Goal: Information Seeking & Learning: Check status

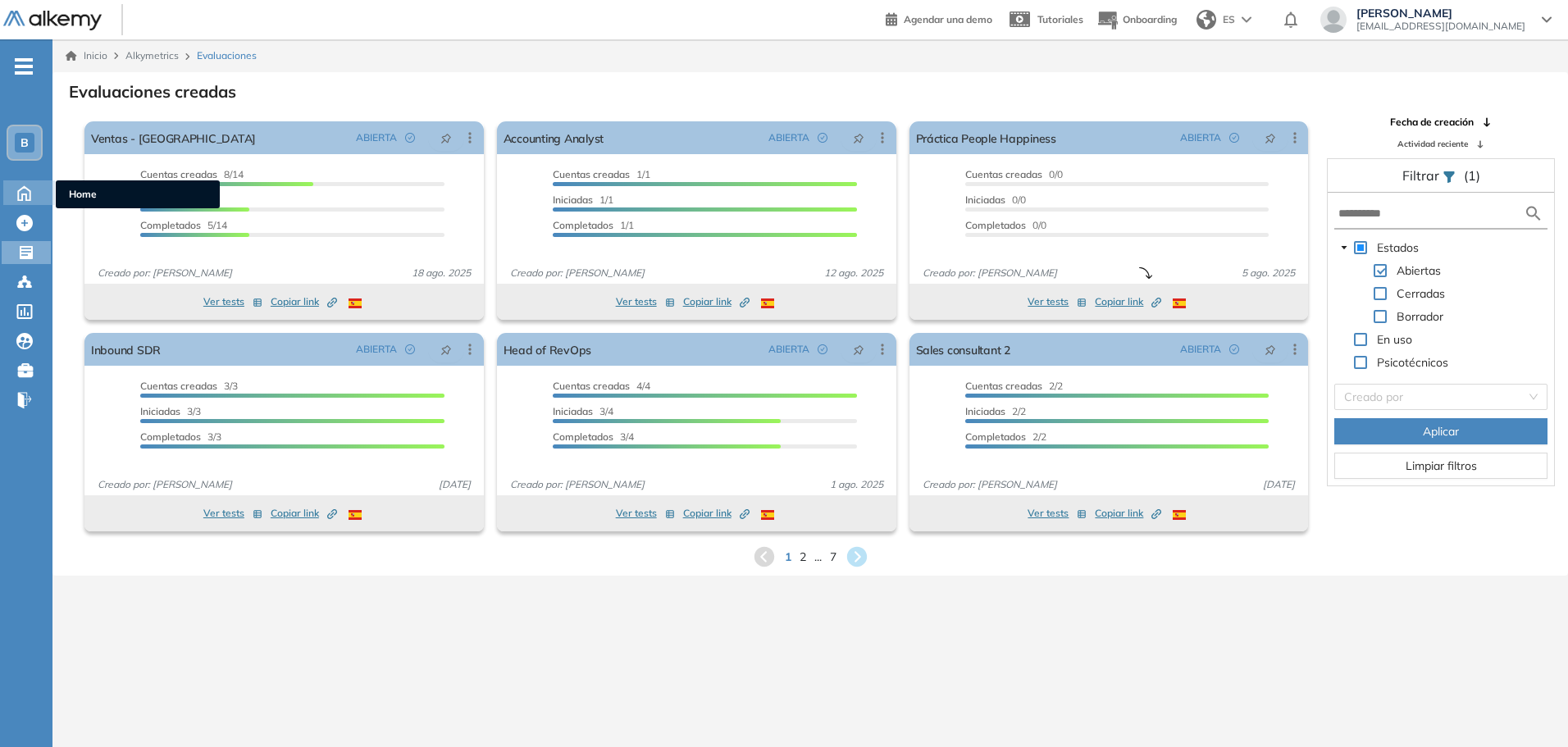
click at [24, 197] on icon at bounding box center [24, 192] width 29 height 20
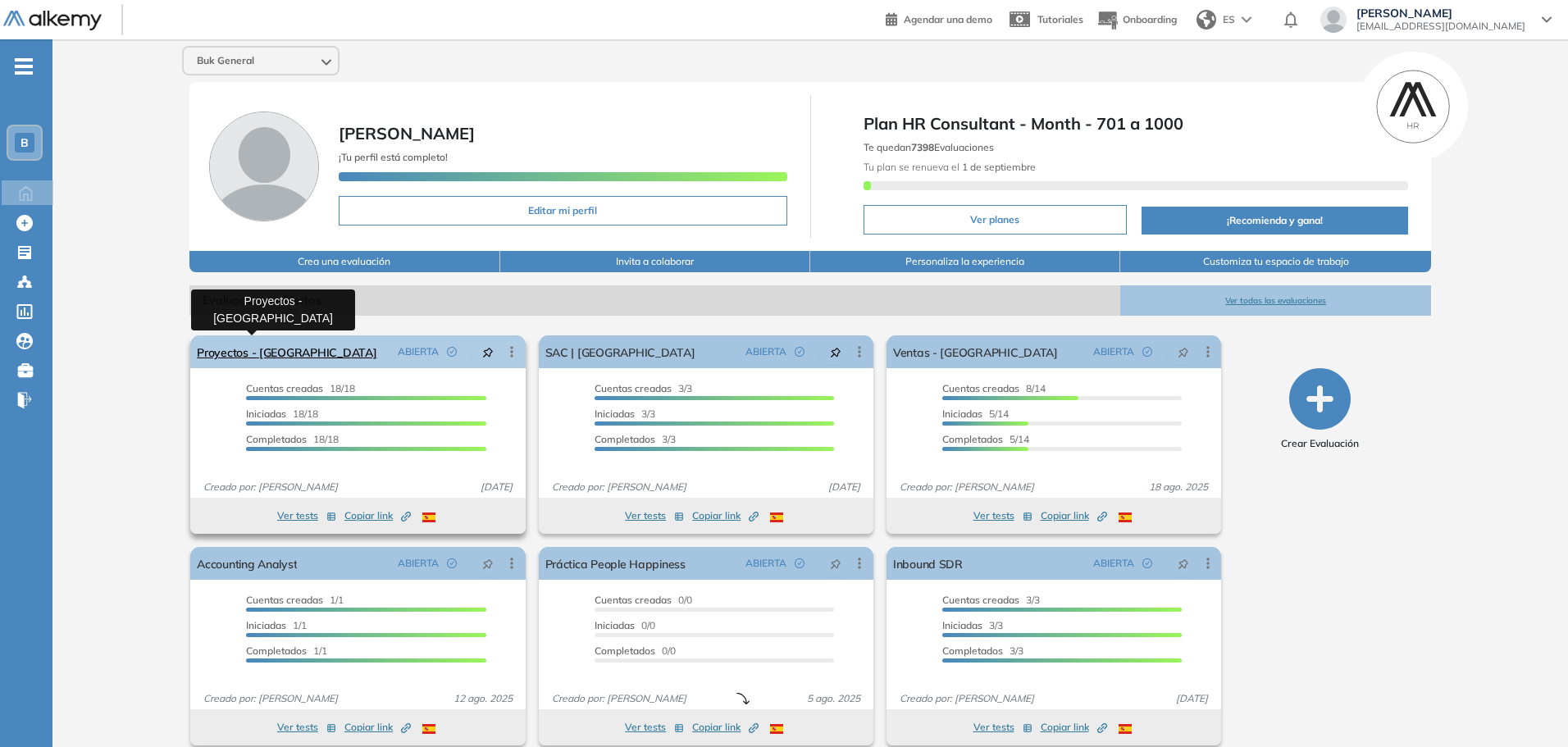
click at [236, 359] on link "Proyectos - Colombia" at bounding box center [287, 352] width 179 height 33
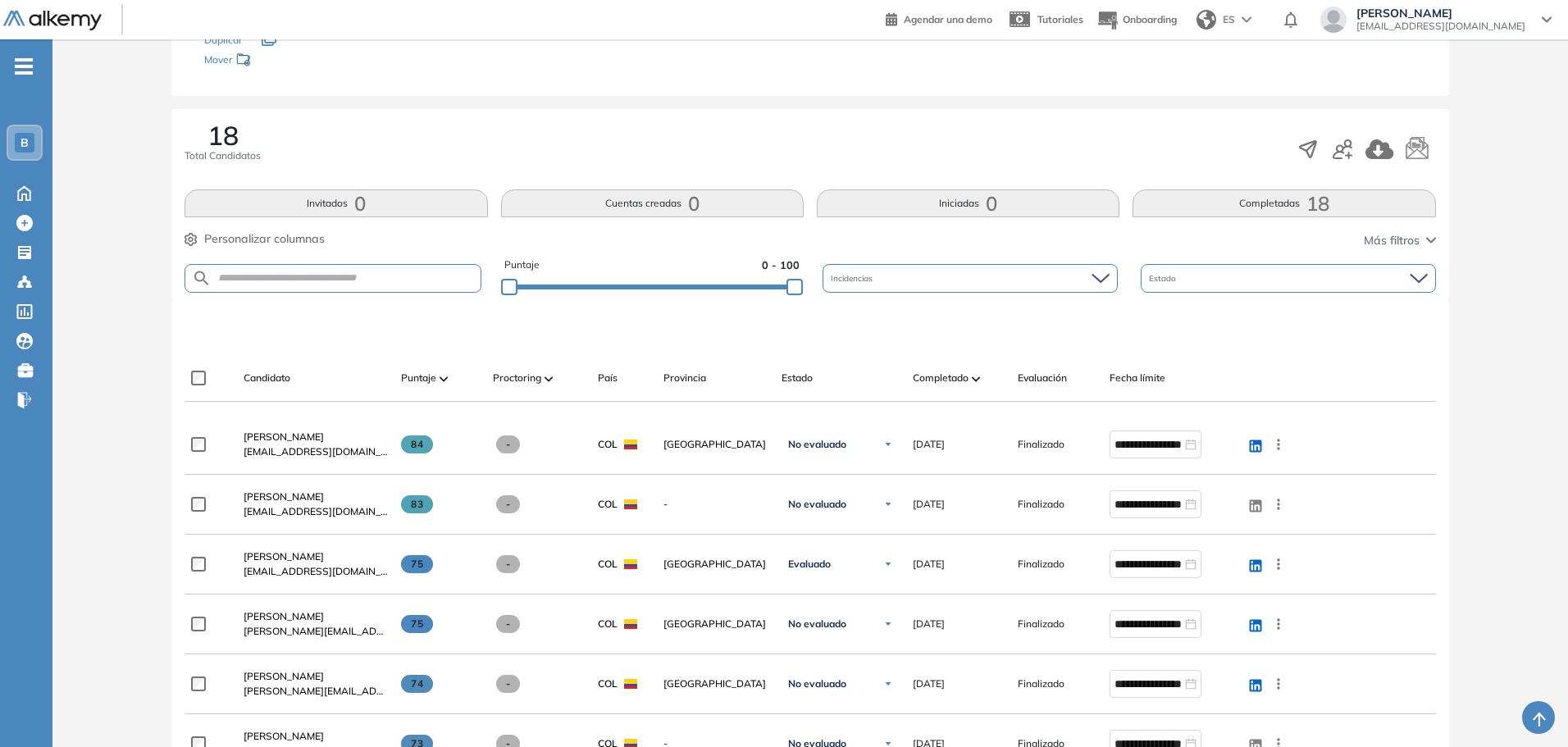
scroll to position [328, 0]
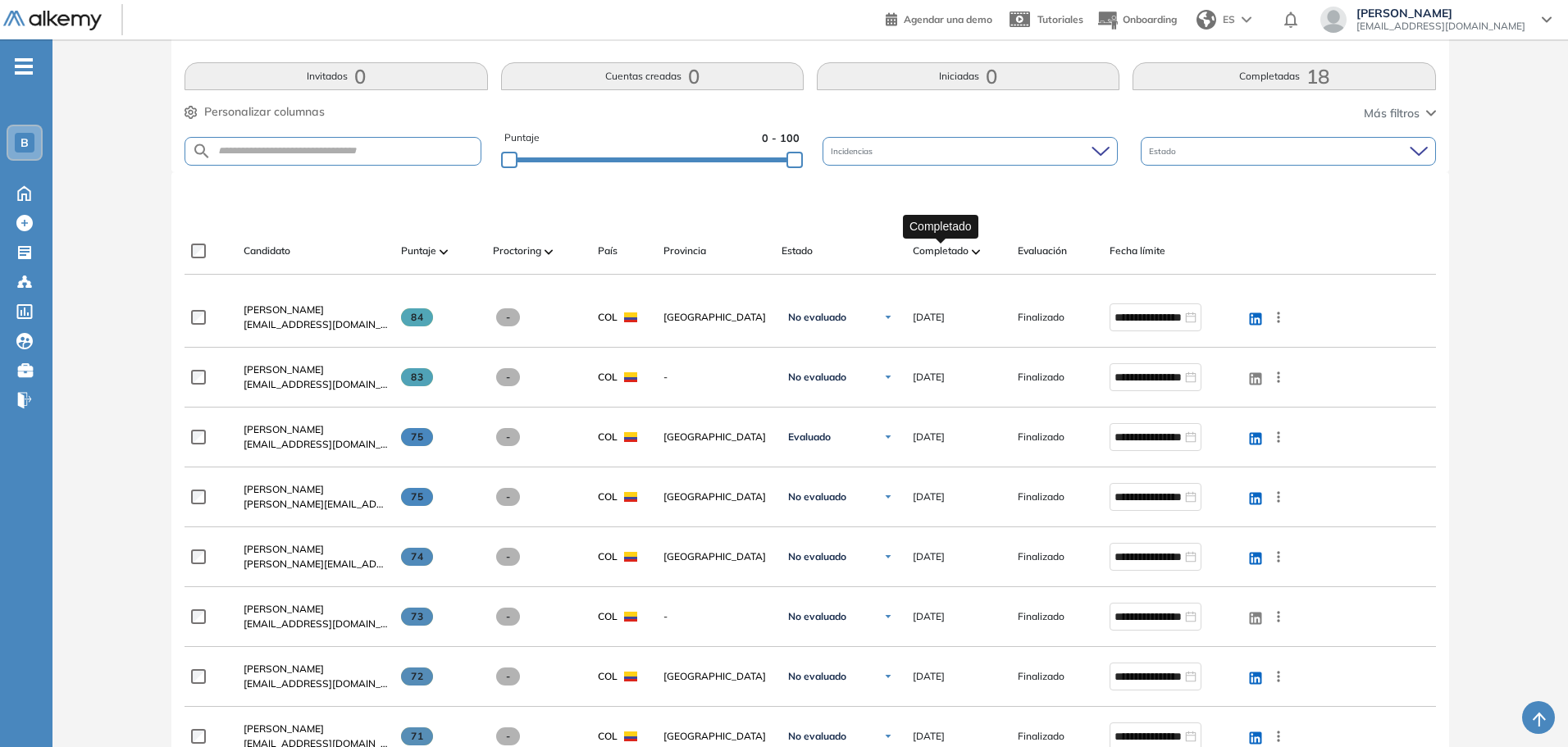
click at [966, 250] on span "Completado" at bounding box center [940, 251] width 56 height 14
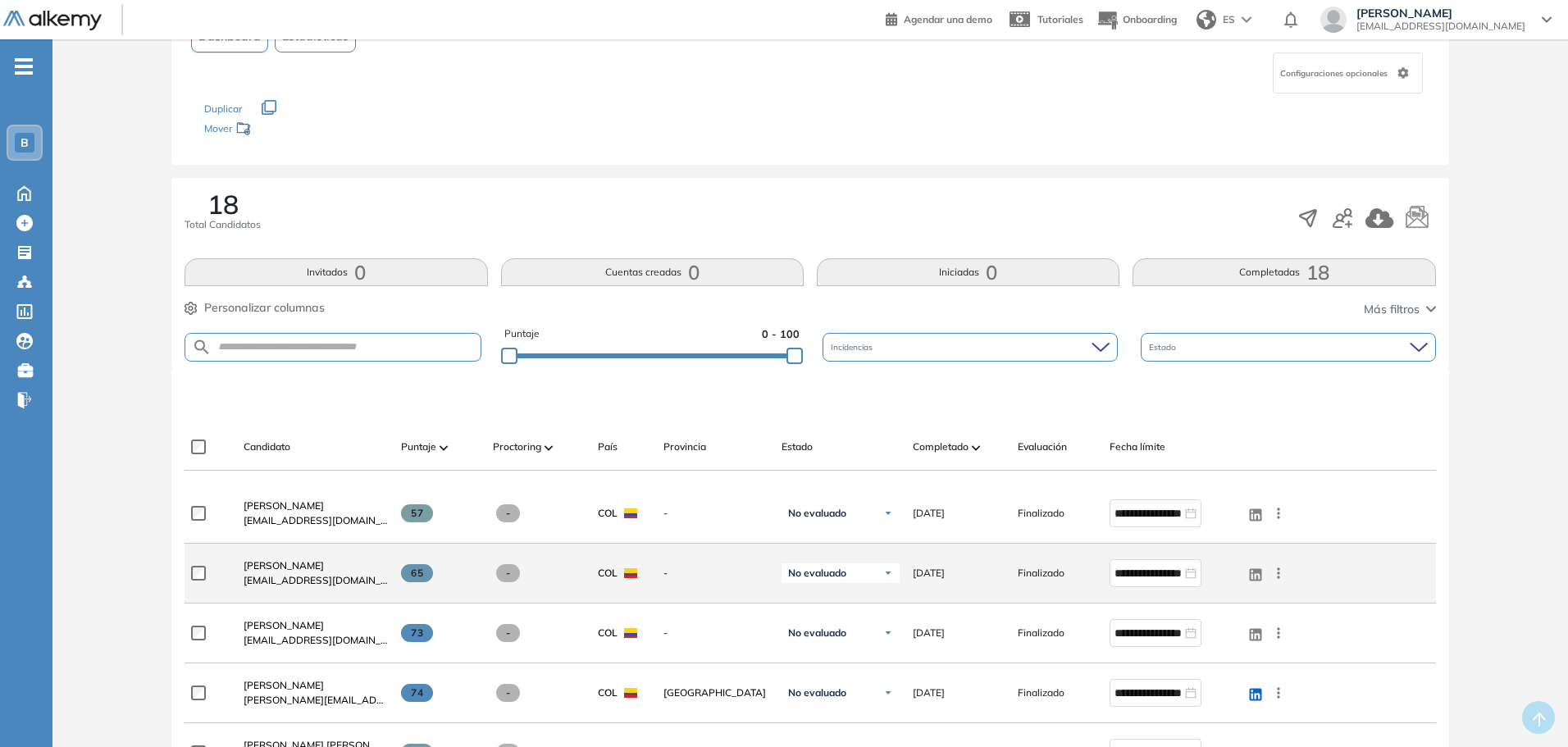
scroll to position [246, 0]
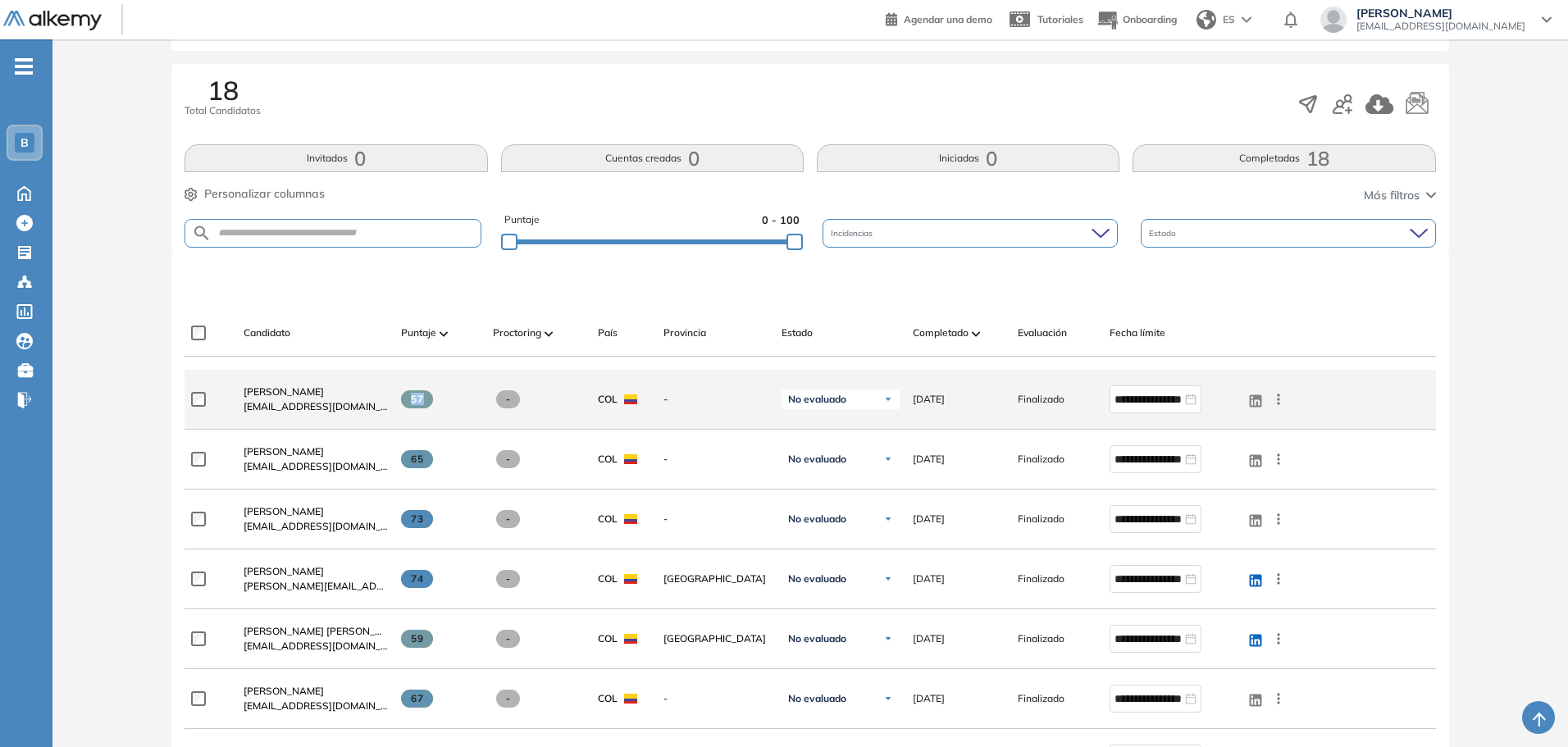
drag, startPoint x: 407, startPoint y: 406, endPoint x: 437, endPoint y: 401, distance: 30.4
click at [437, 401] on div "57" at bounding box center [440, 399] width 79 height 18
click at [445, 401] on div "57" at bounding box center [440, 399] width 79 height 18
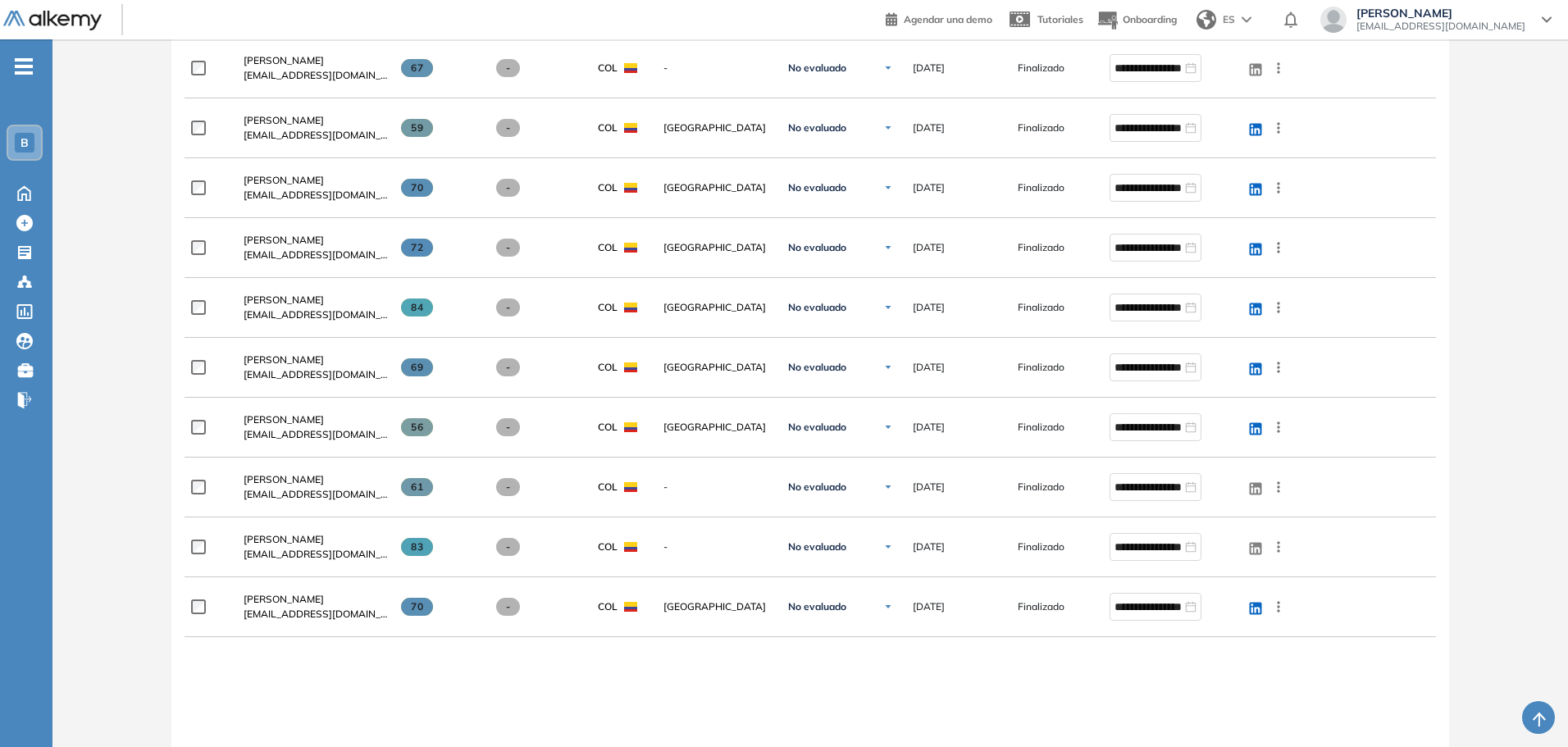
scroll to position [902, 0]
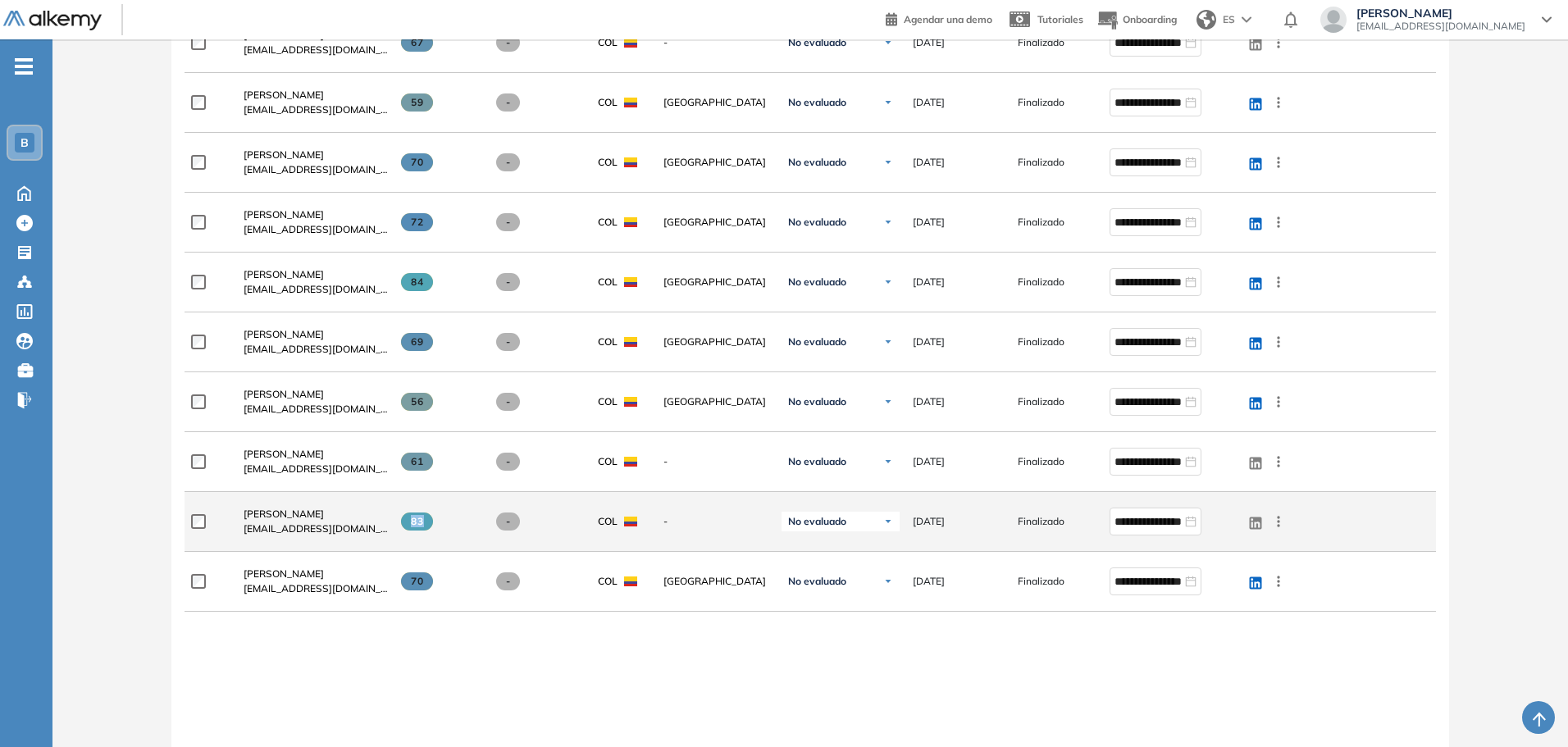
drag, startPoint x: 439, startPoint y: 521, endPoint x: 400, endPoint y: 523, distance: 39.1
click at [400, 523] on div "83" at bounding box center [434, 521] width 91 height 44
click at [450, 519] on div "83" at bounding box center [440, 522] width 79 height 18
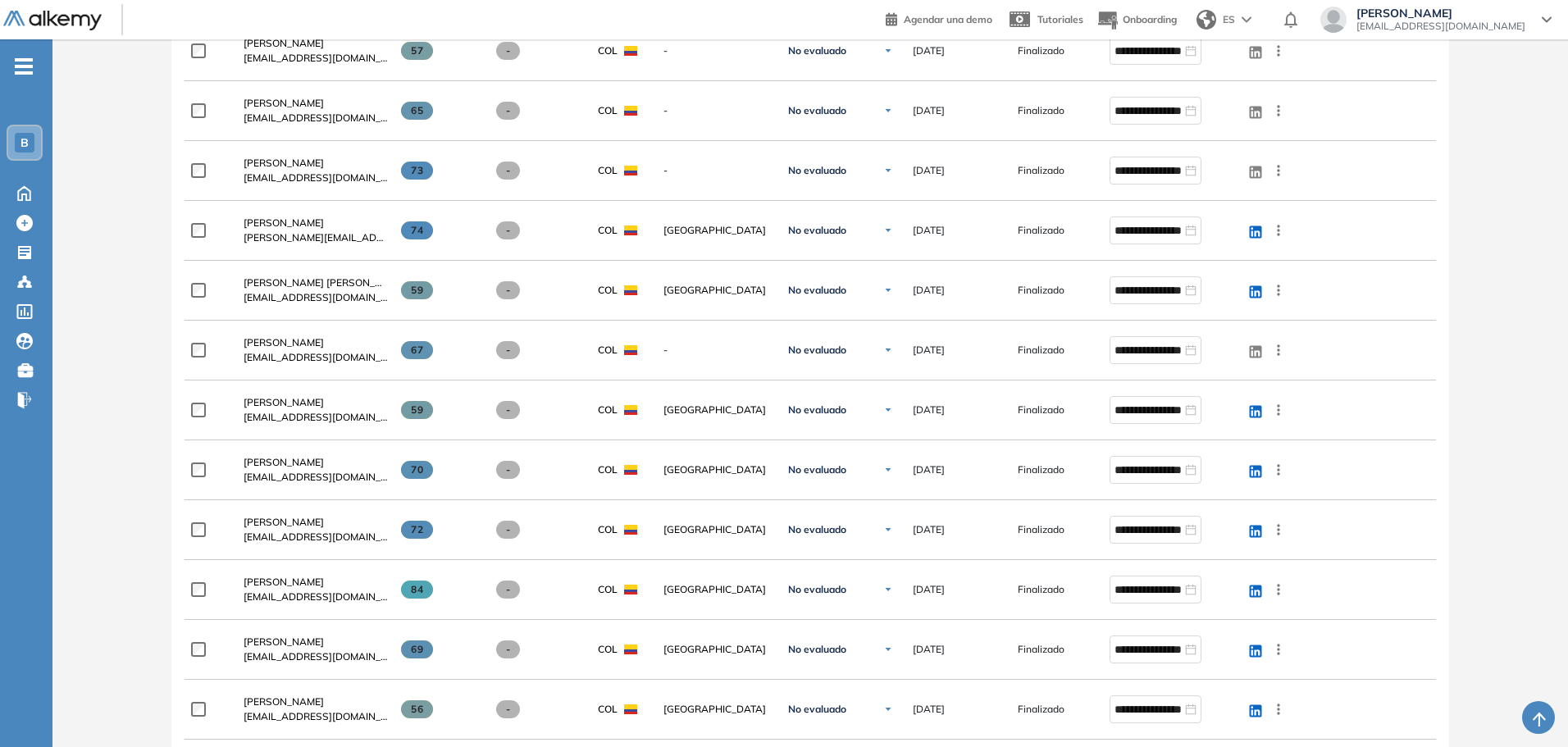
scroll to position [492, 0]
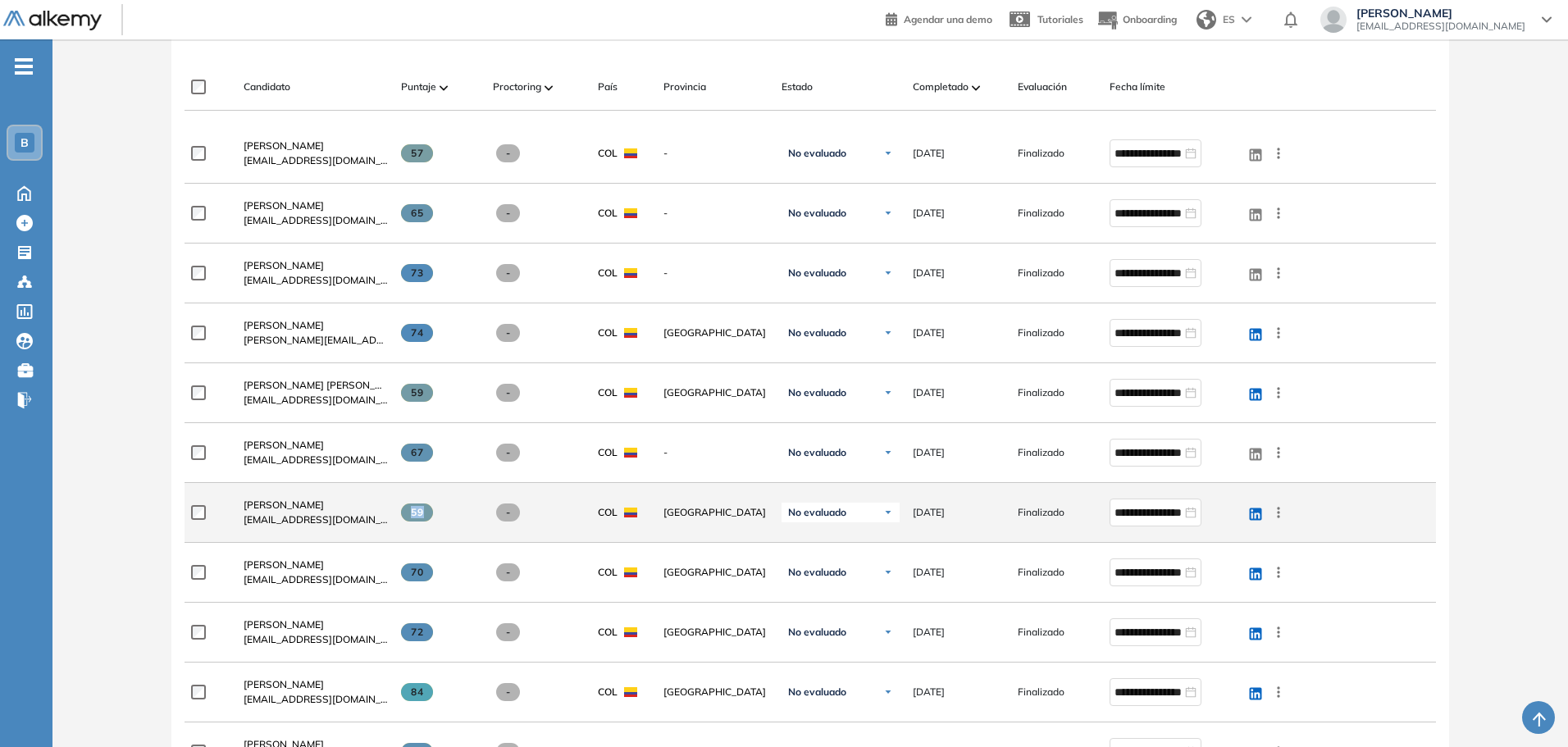
drag, startPoint x: 448, startPoint y: 515, endPoint x: 400, endPoint y: 515, distance: 48.0
click at [400, 515] on div "59" at bounding box center [434, 512] width 91 height 44
click at [470, 493] on div "59" at bounding box center [434, 512] width 91 height 44
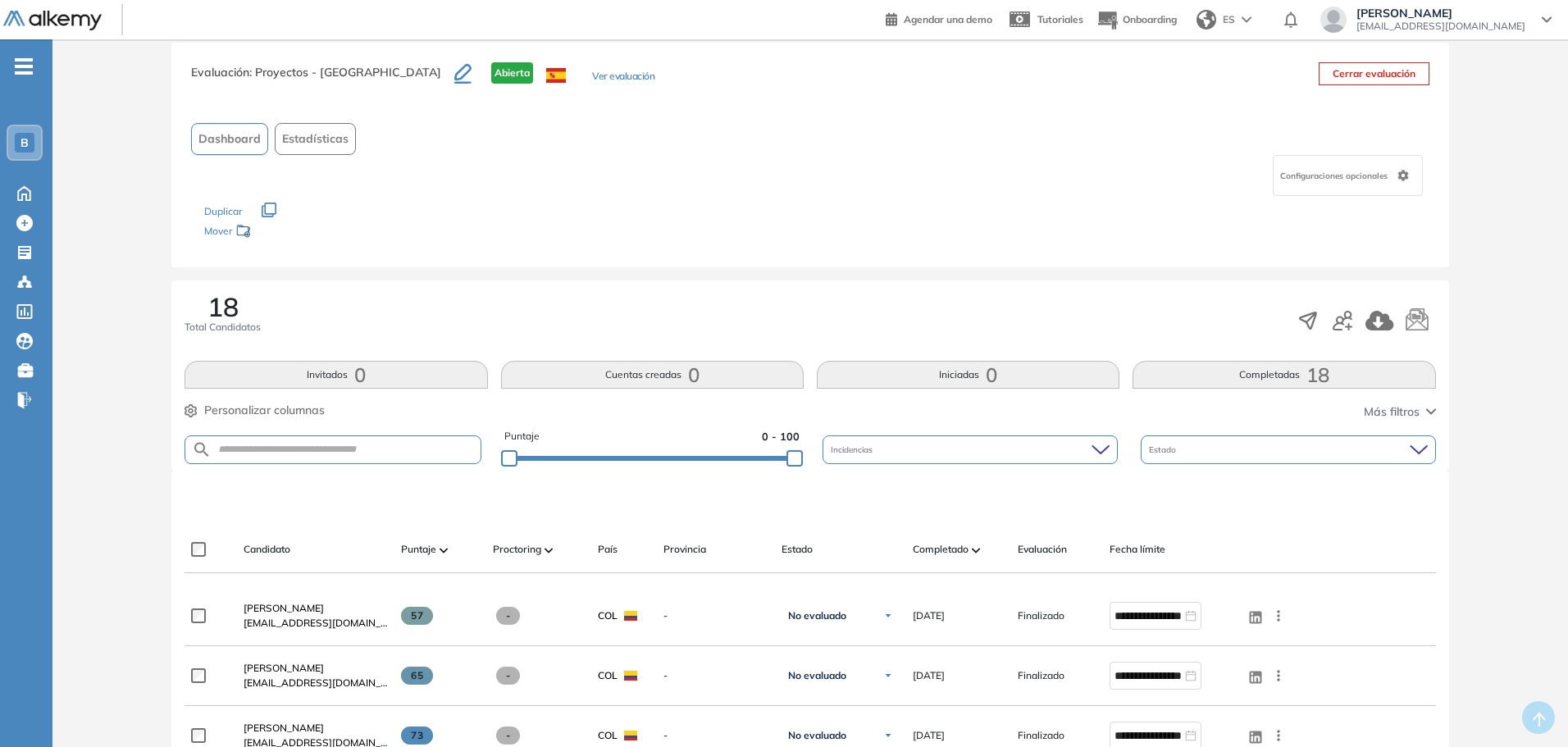
scroll to position [0, 0]
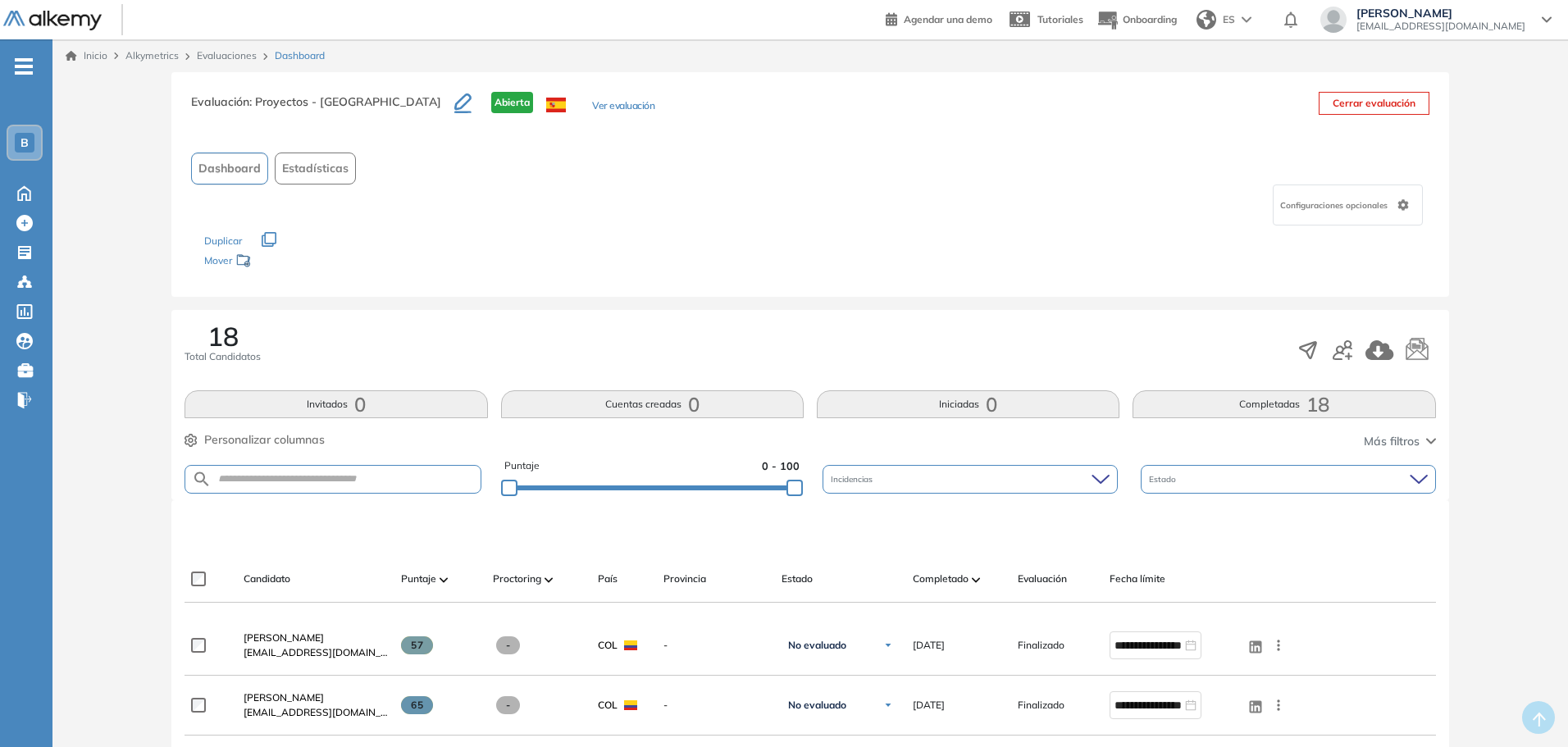
click at [322, 170] on span "Estadísticas" at bounding box center [316, 168] width 66 height 17
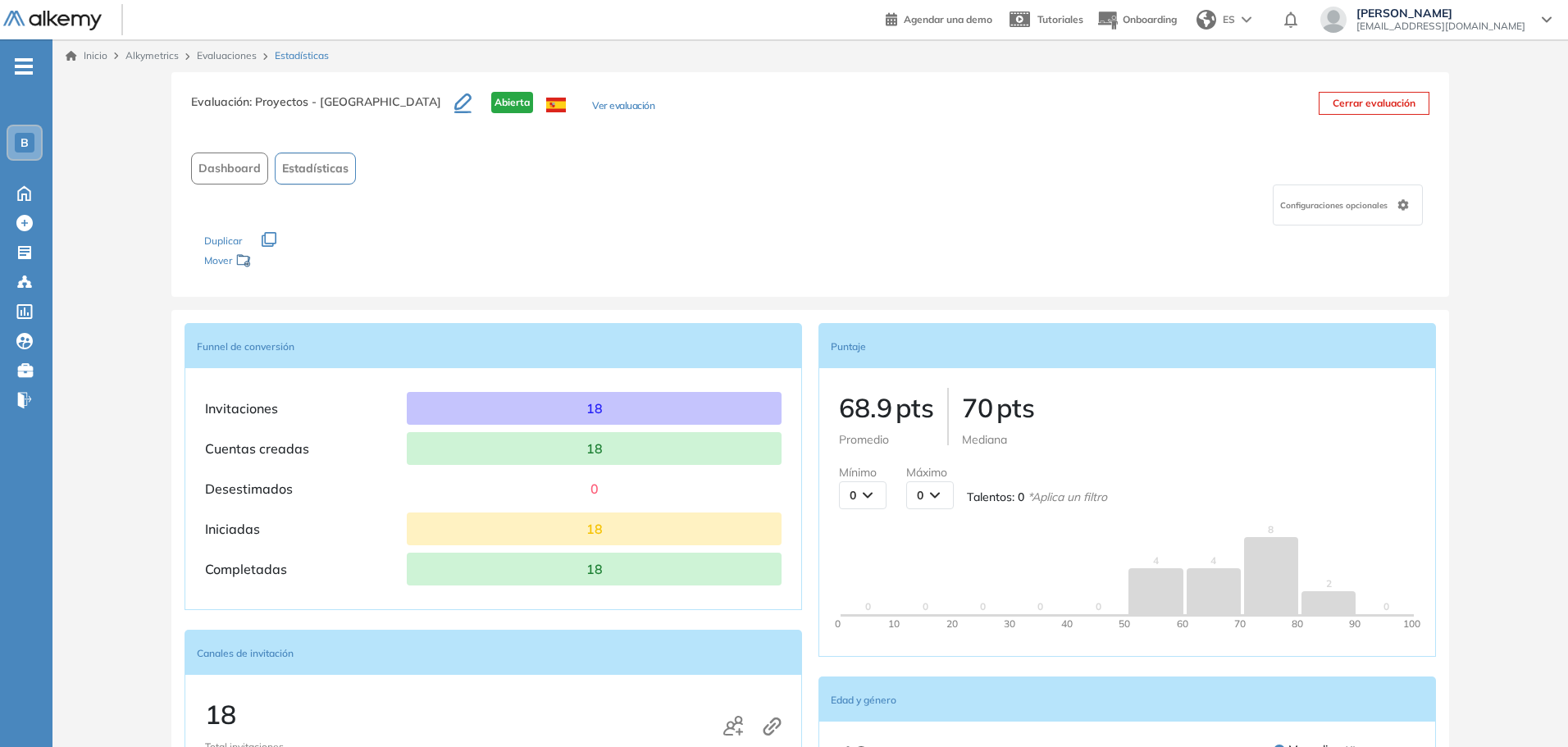
click at [236, 56] on link "Evaluaciones" at bounding box center [227, 56] width 60 height 13
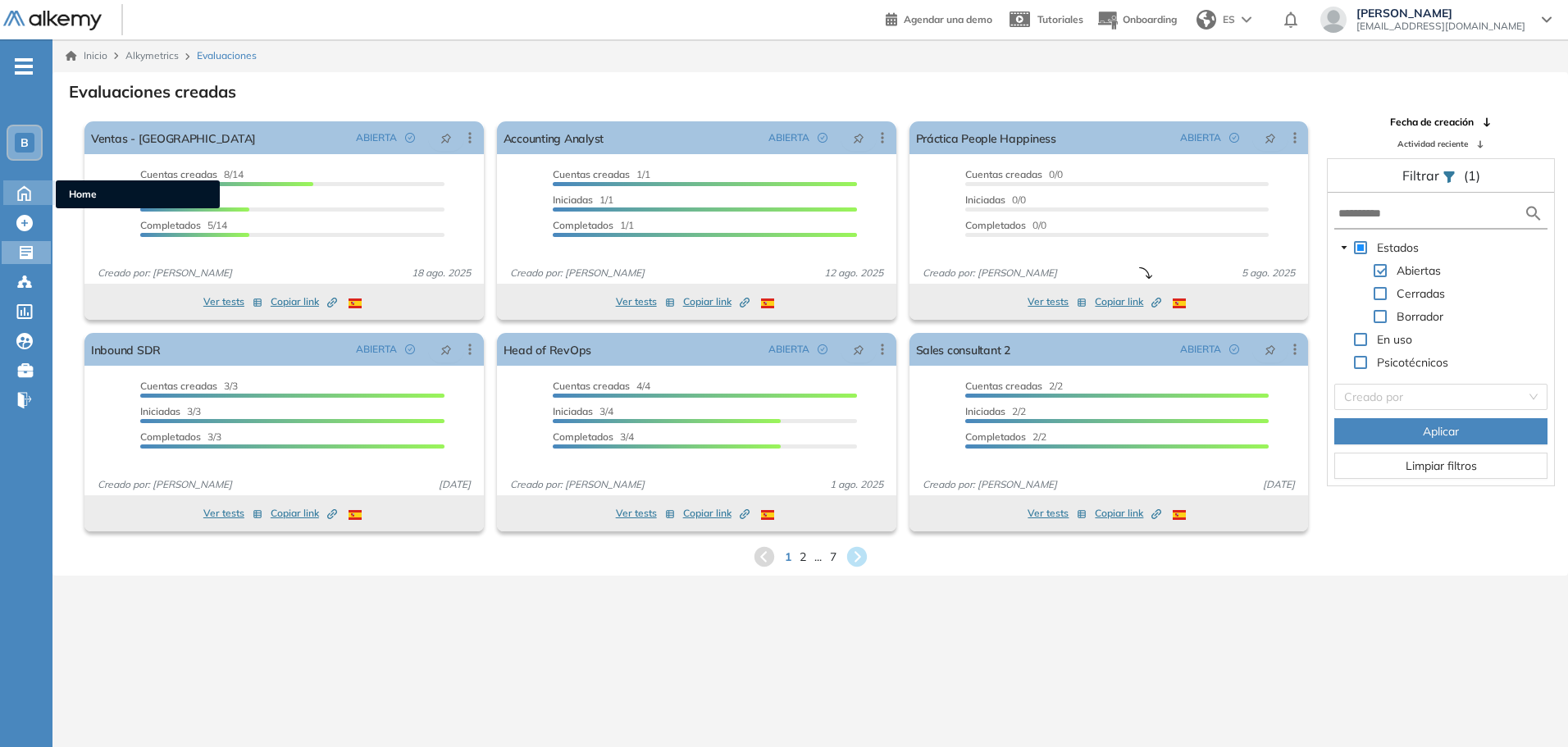
click at [38, 201] on icon at bounding box center [24, 192] width 29 height 20
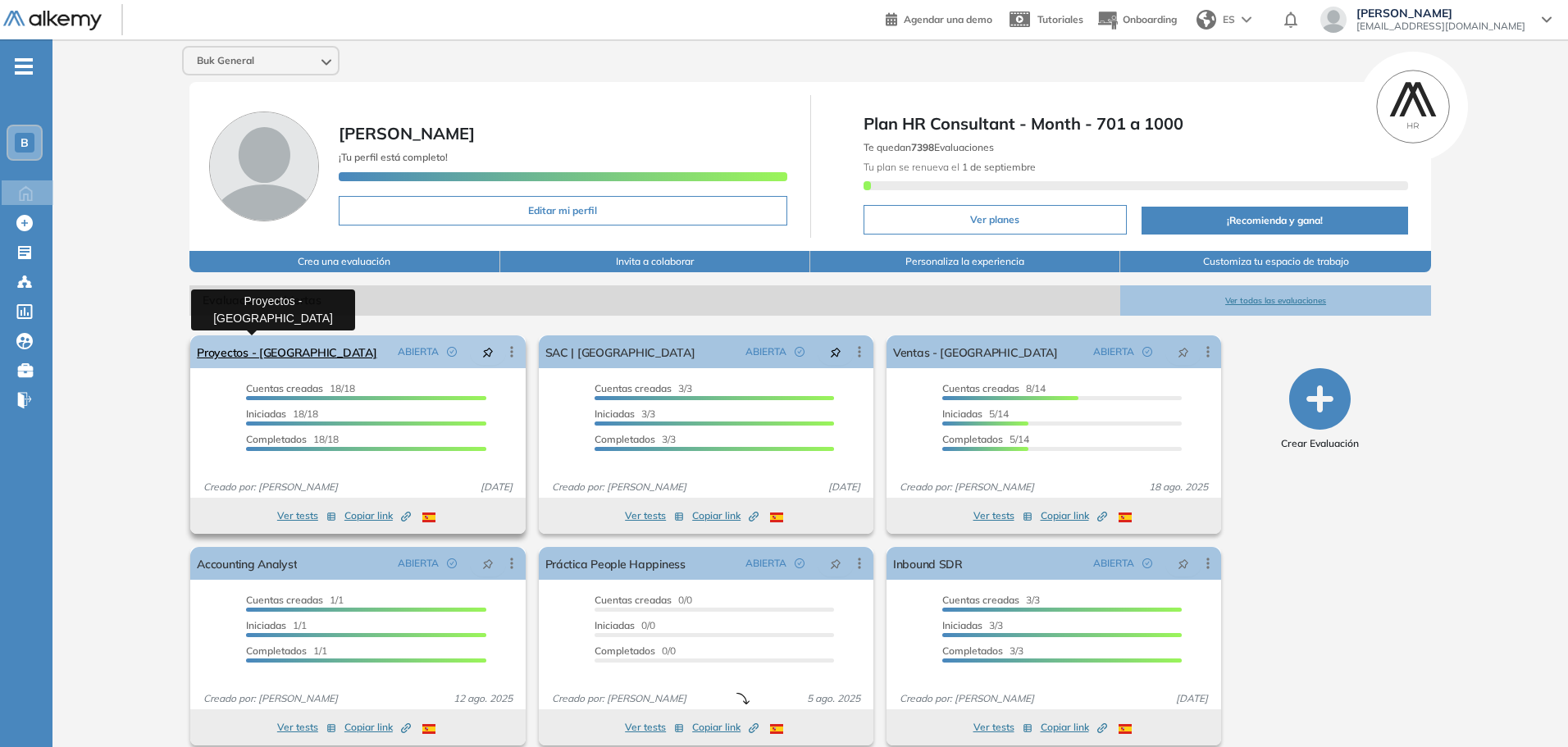
click at [262, 354] on link "Proyectos - Colombia" at bounding box center [287, 352] width 179 height 33
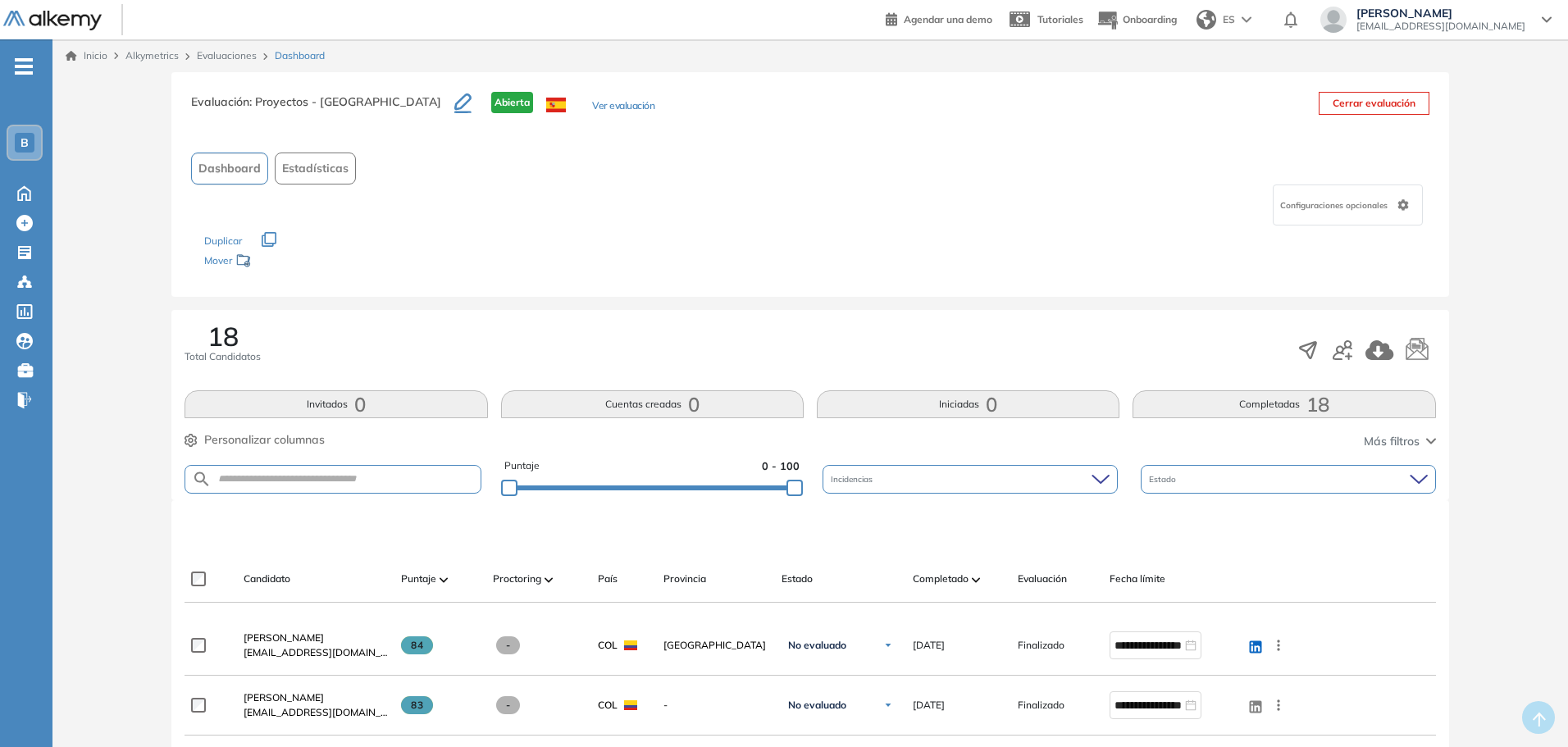
click at [221, 56] on link "Evaluaciones" at bounding box center [227, 56] width 60 height 13
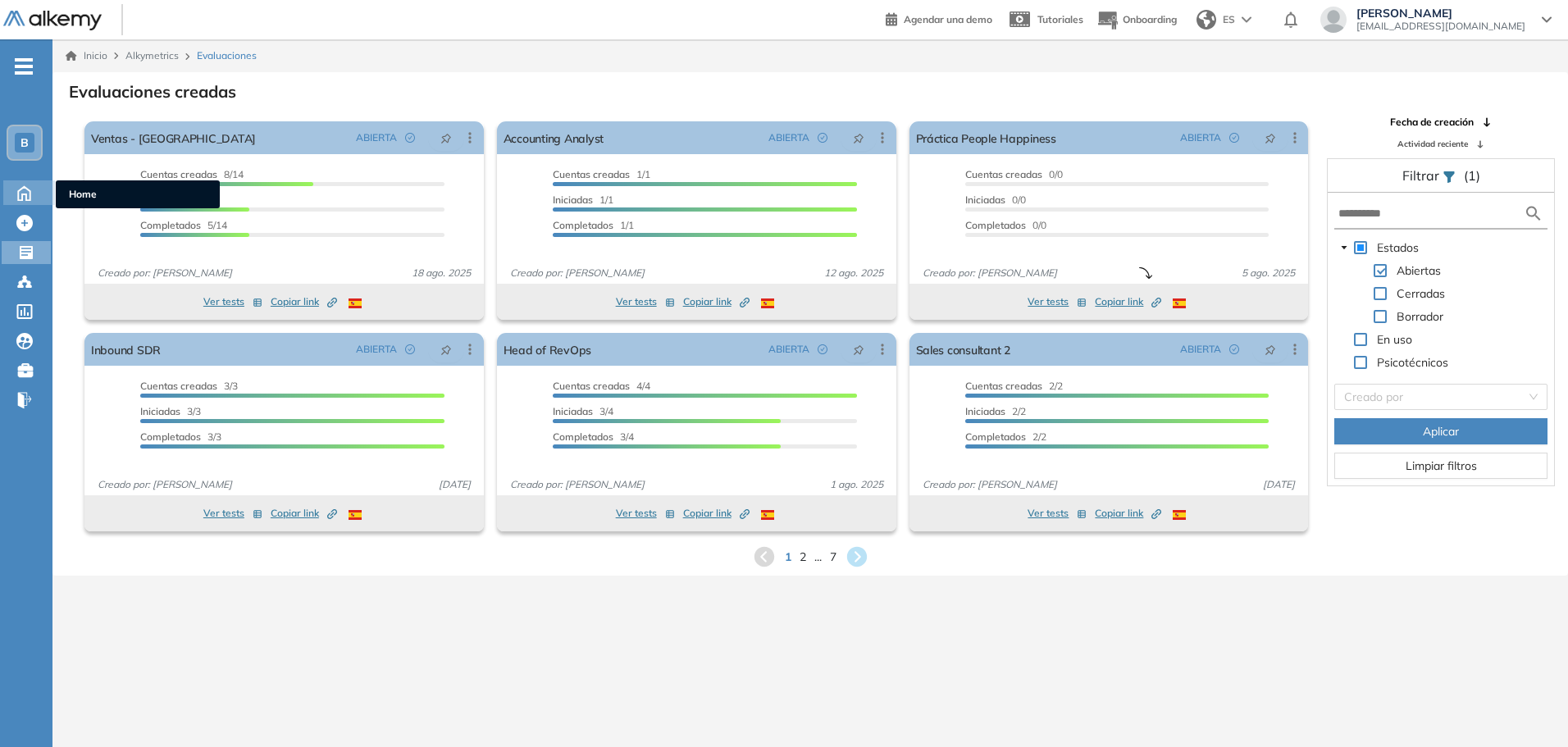
click at [30, 199] on icon at bounding box center [24, 192] width 29 height 20
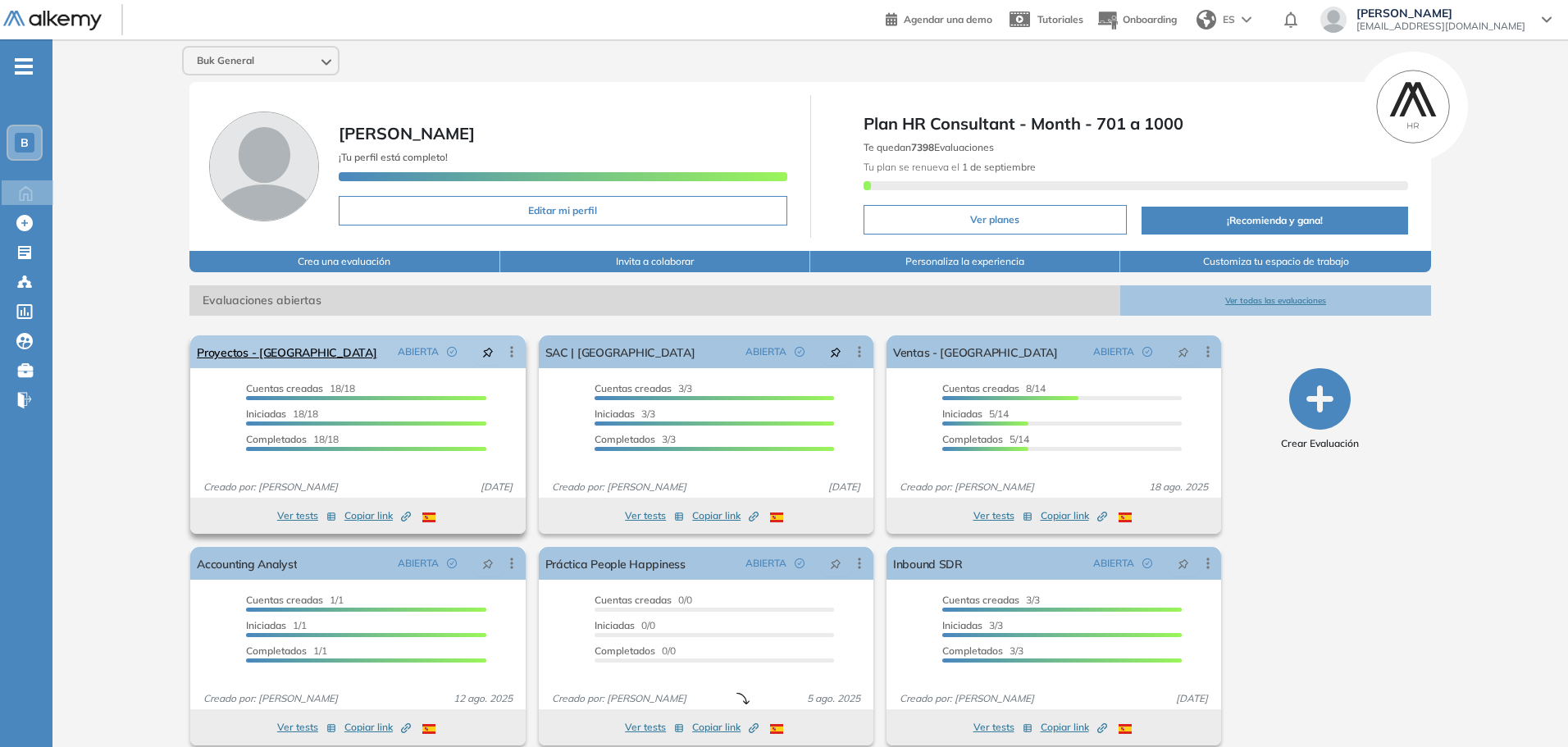
click at [507, 353] on icon at bounding box center [512, 352] width 16 height 16
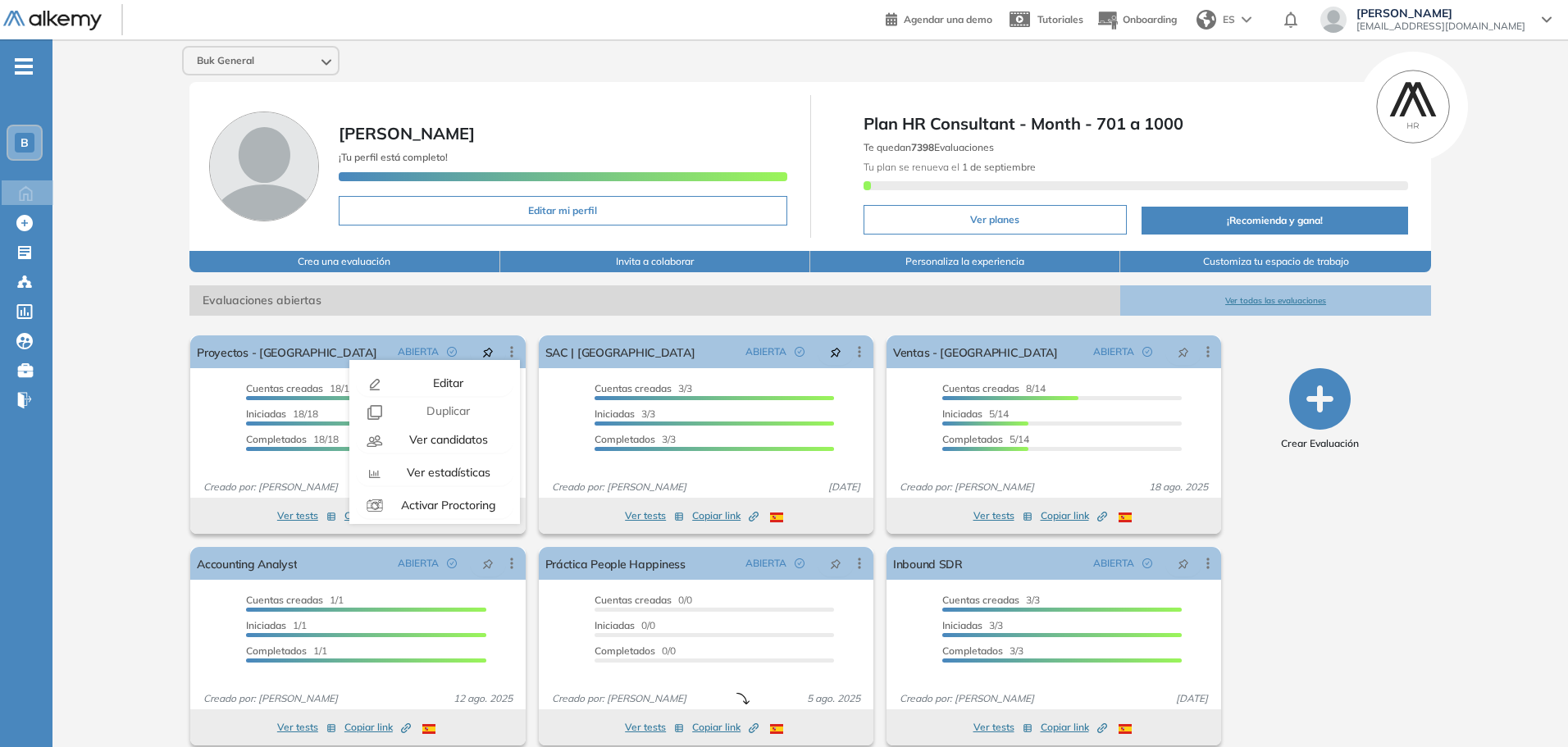
click at [348, 323] on div "El proctoring será activado ¡Importante!: Los usuarios que ya realizaron la eva…" at bounding box center [810, 534] width 1266 height 437
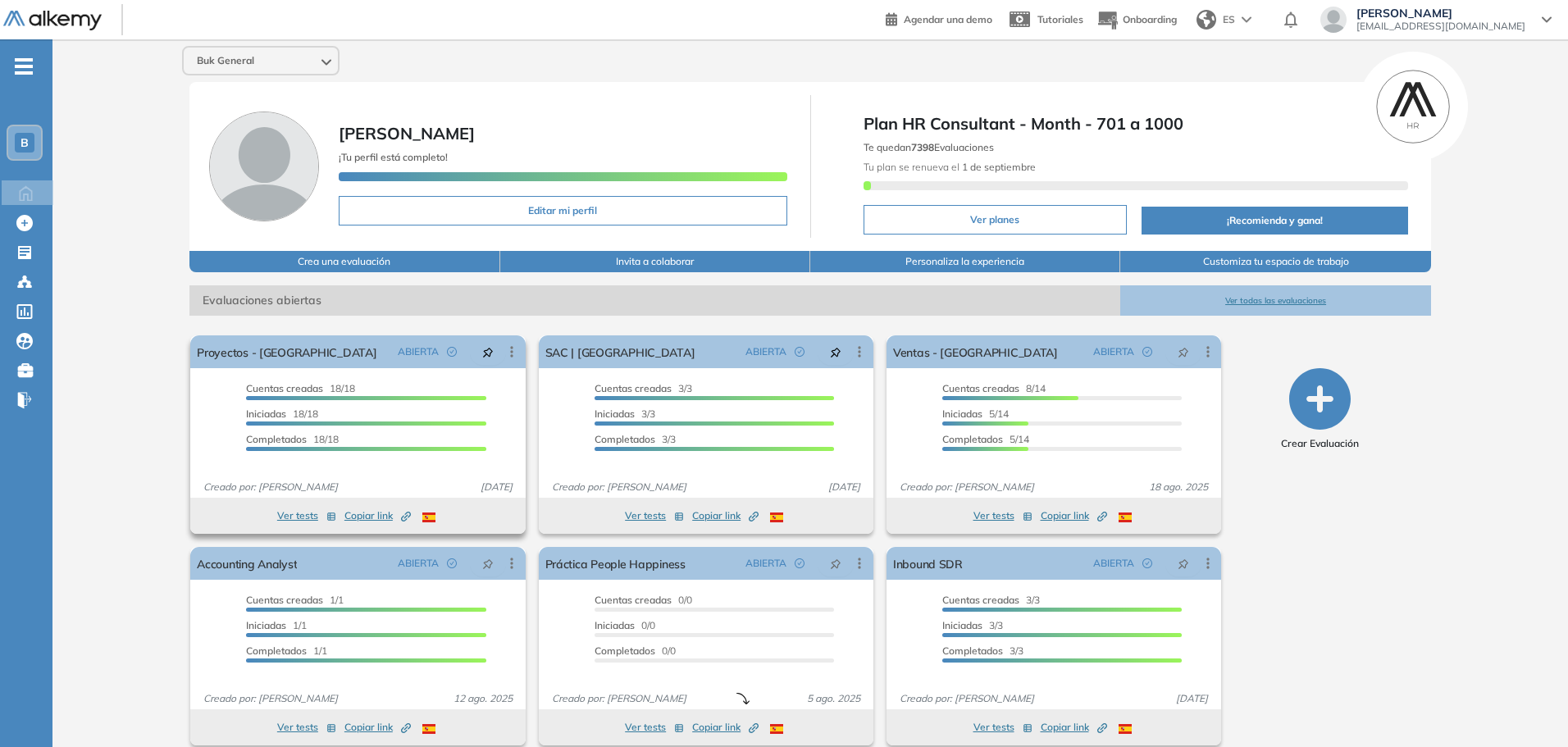
click at [311, 519] on button "Ver tests" at bounding box center [307, 516] width 59 height 20
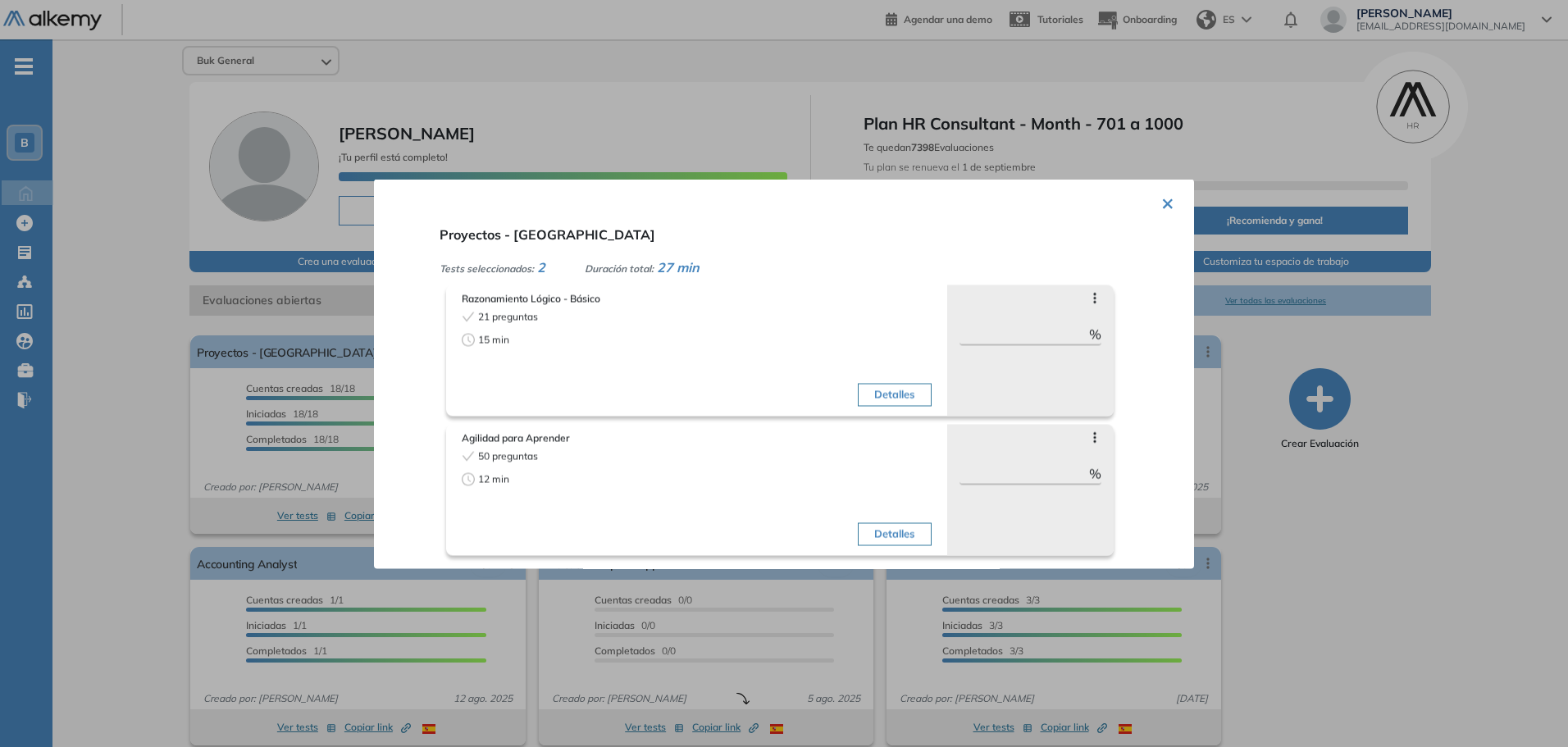
click at [169, 514] on div at bounding box center [784, 373] width 1568 height 747
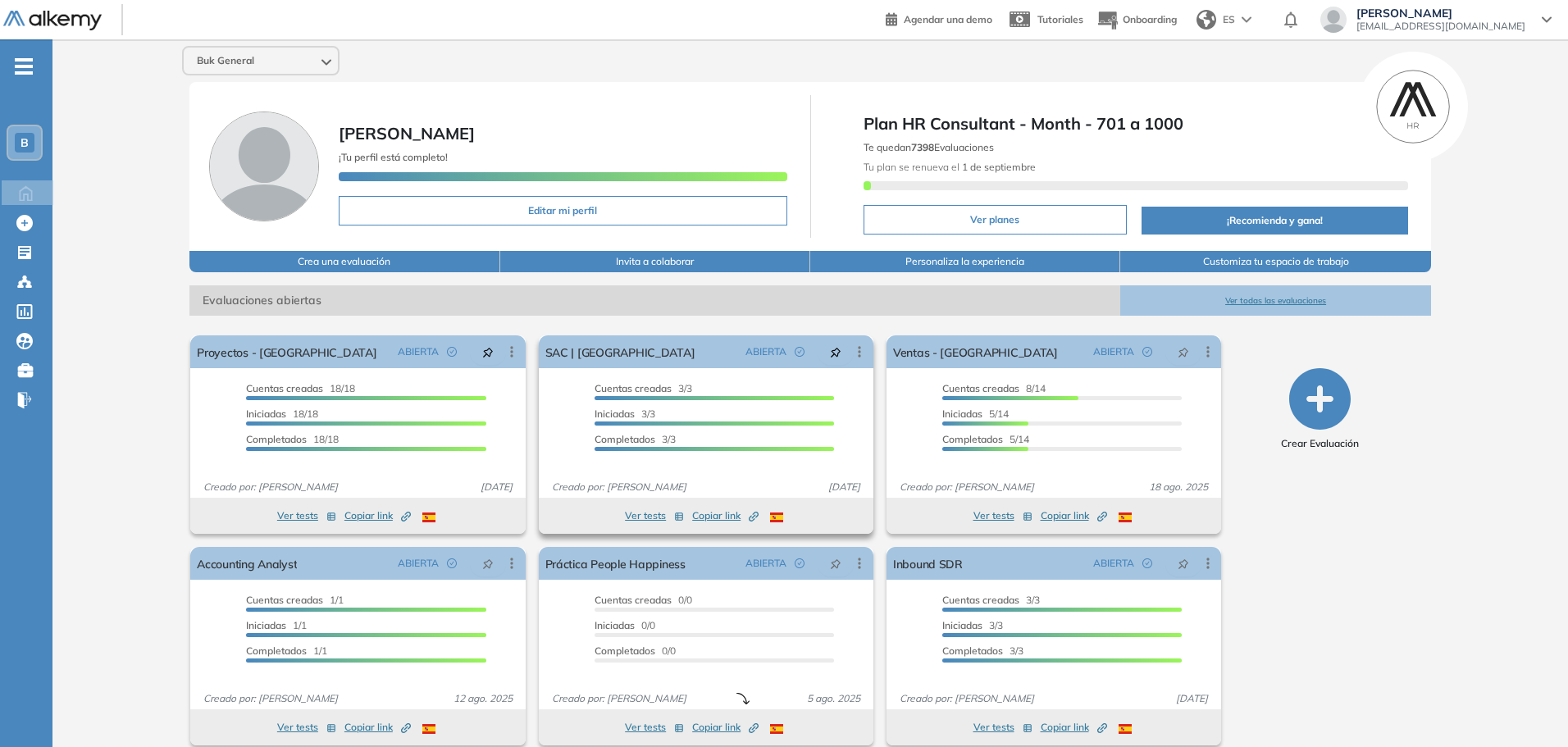
click at [648, 517] on button "Ver tests" at bounding box center [654, 516] width 59 height 20
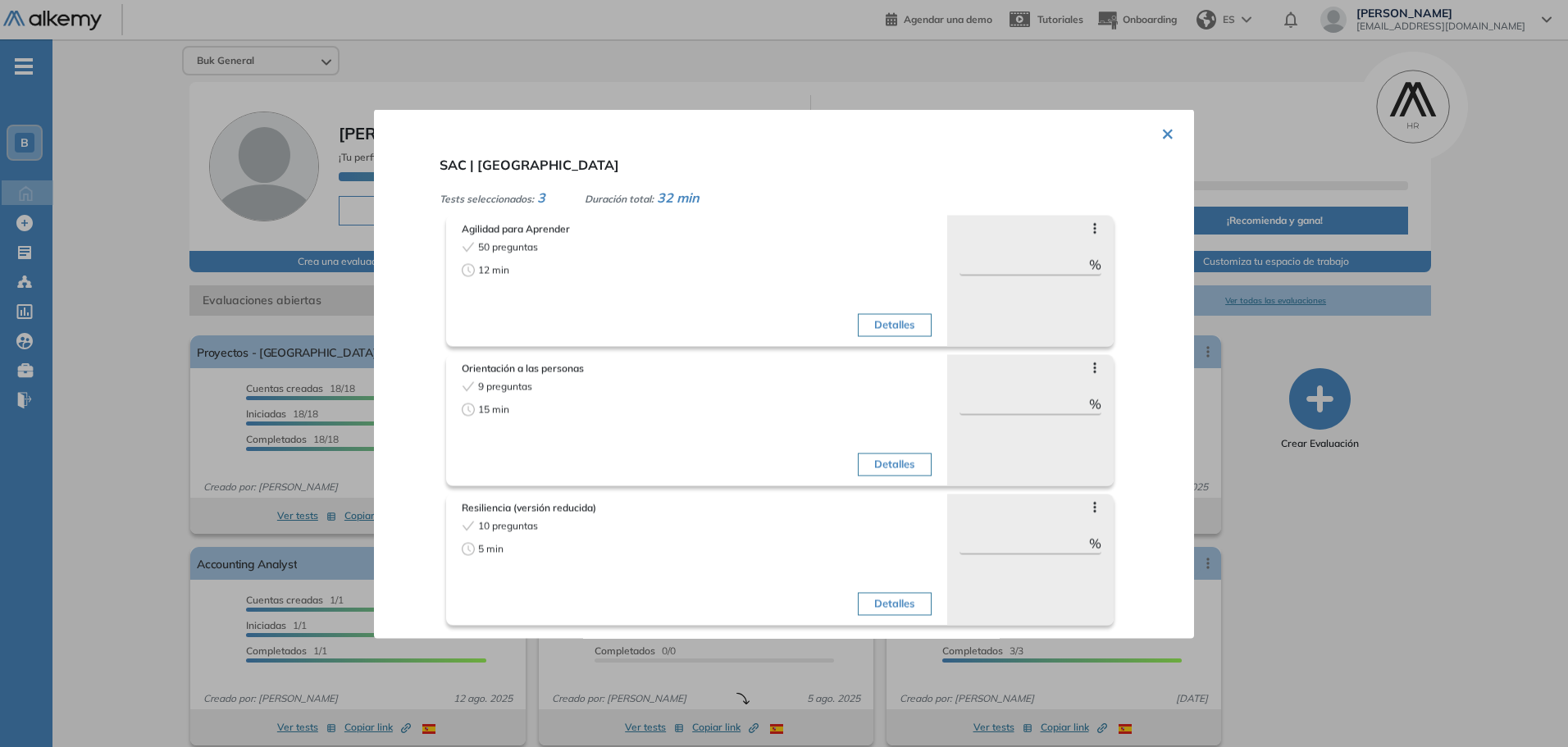
click at [856, 285] on div "Detalles" at bounding box center [815, 291] width 230 height 103
click at [1319, 378] on div at bounding box center [784, 373] width 1568 height 747
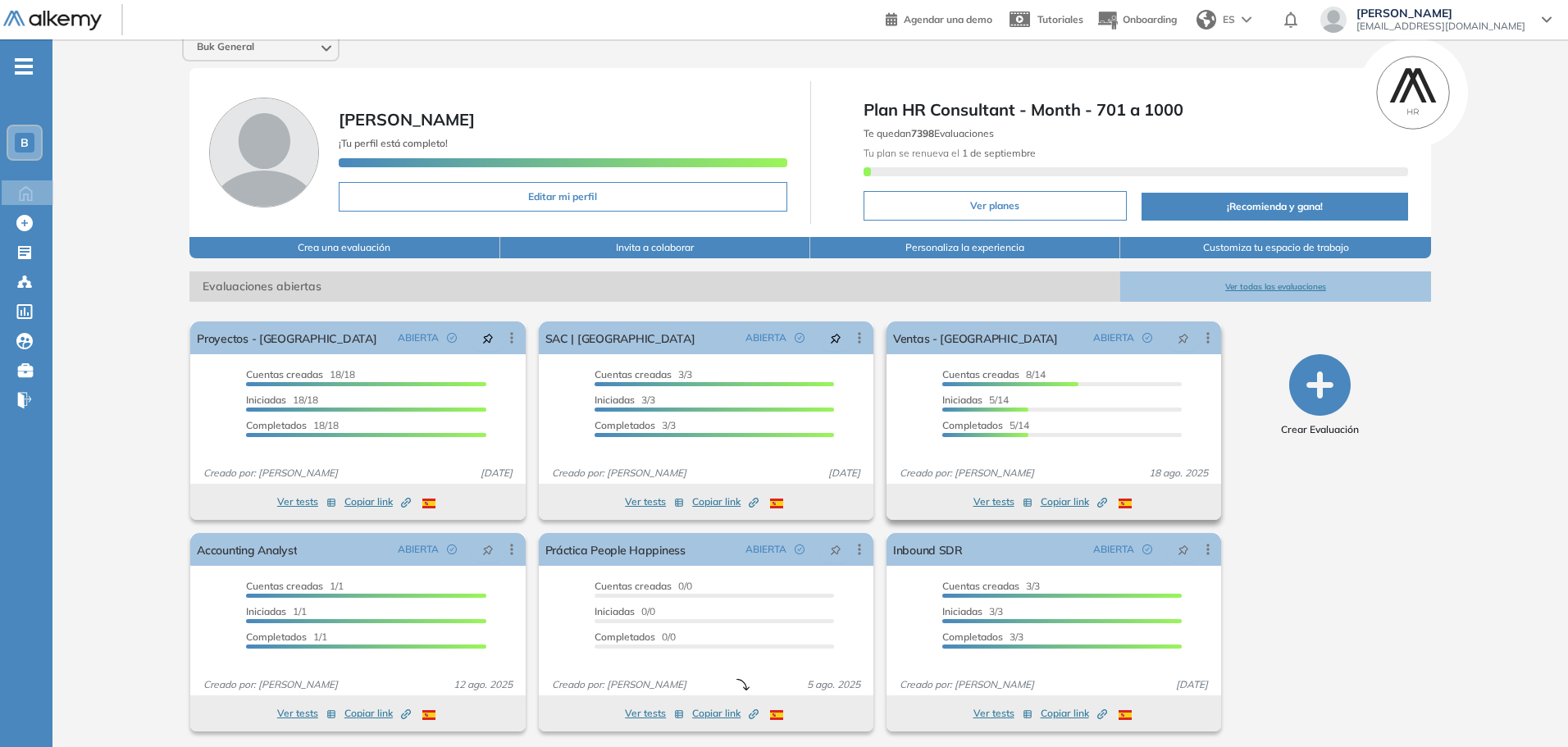
scroll to position [18, 0]
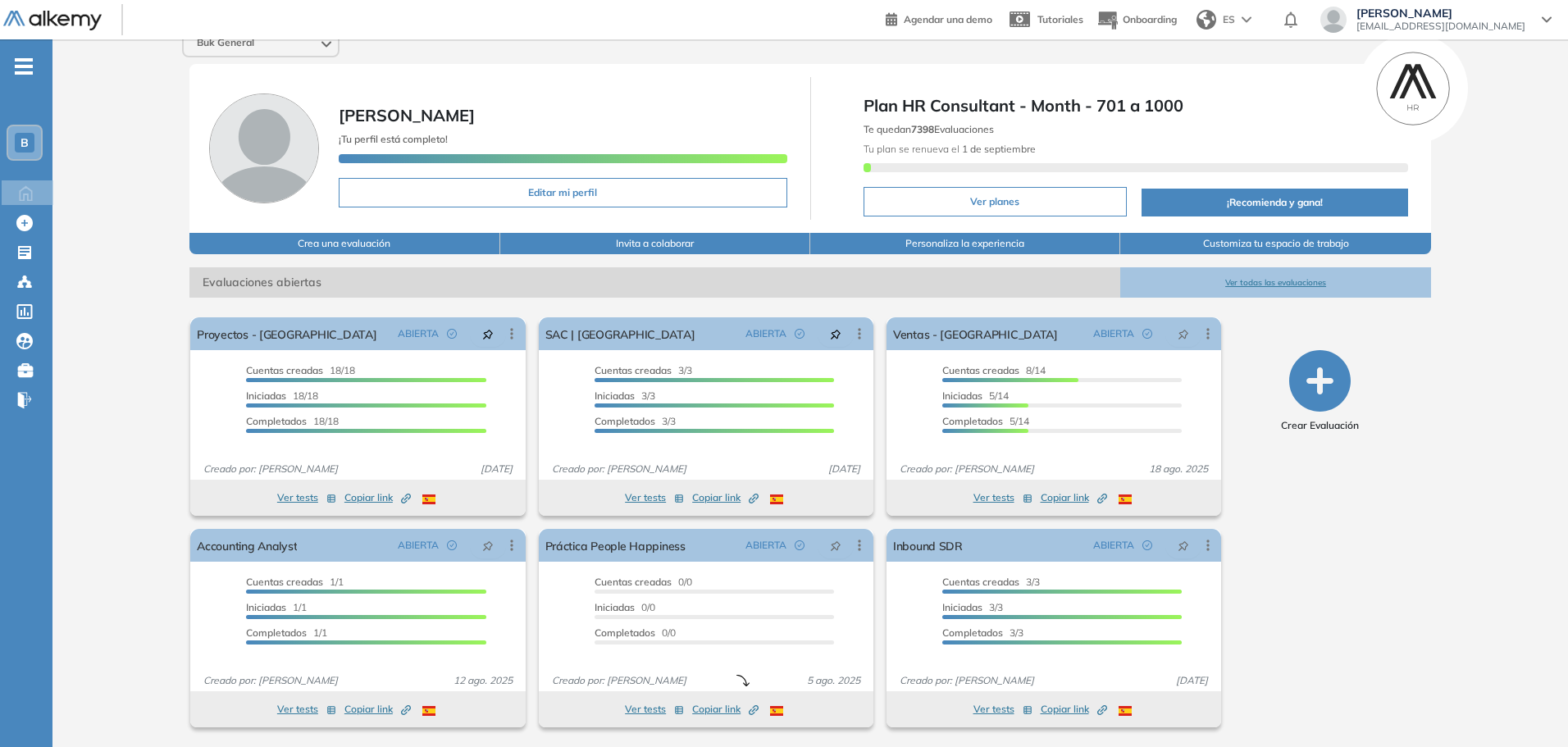
click at [1246, 284] on button "Ver todas las evaluaciones" at bounding box center [1276, 282] width 310 height 30
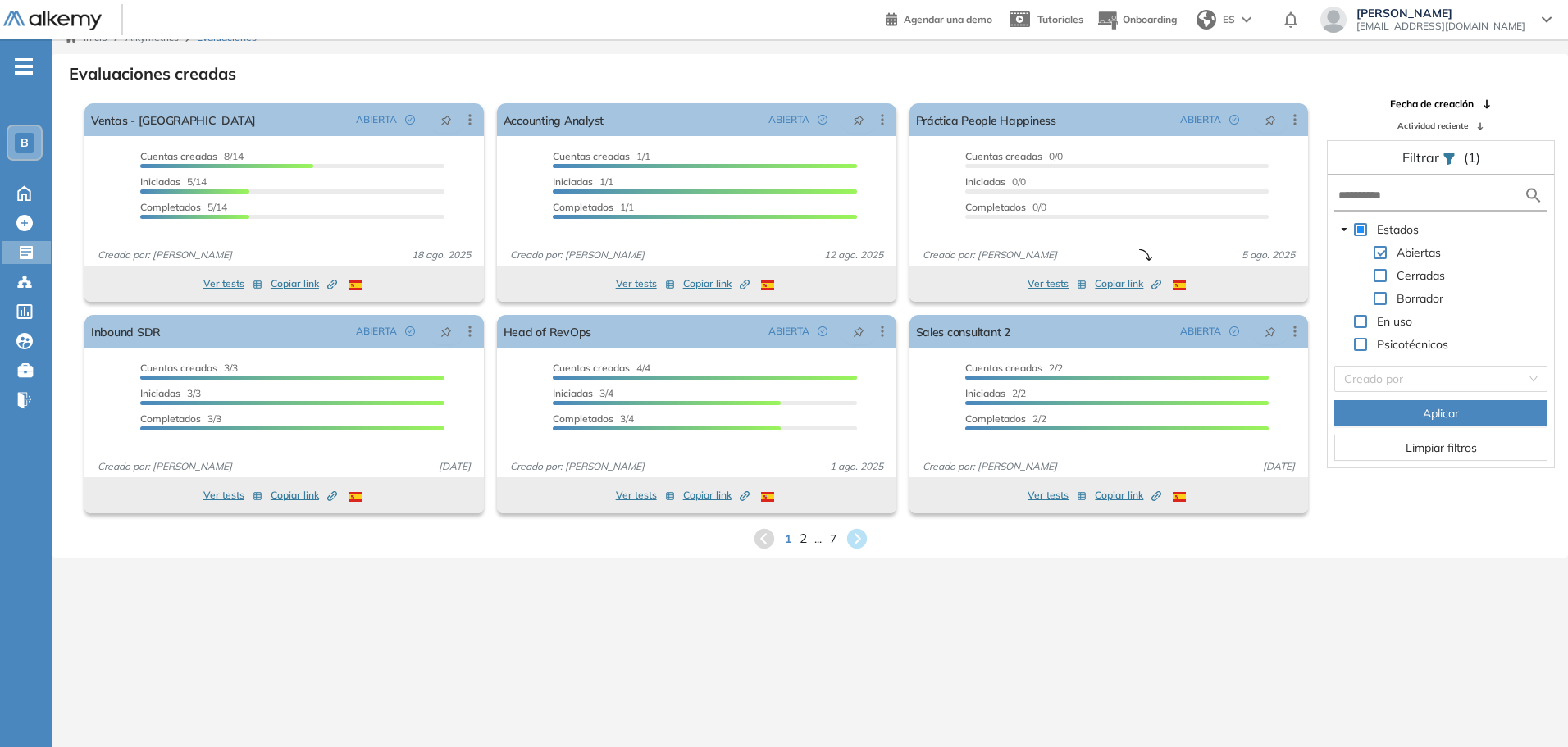
click at [802, 540] on span "2" at bounding box center [802, 538] width 7 height 19
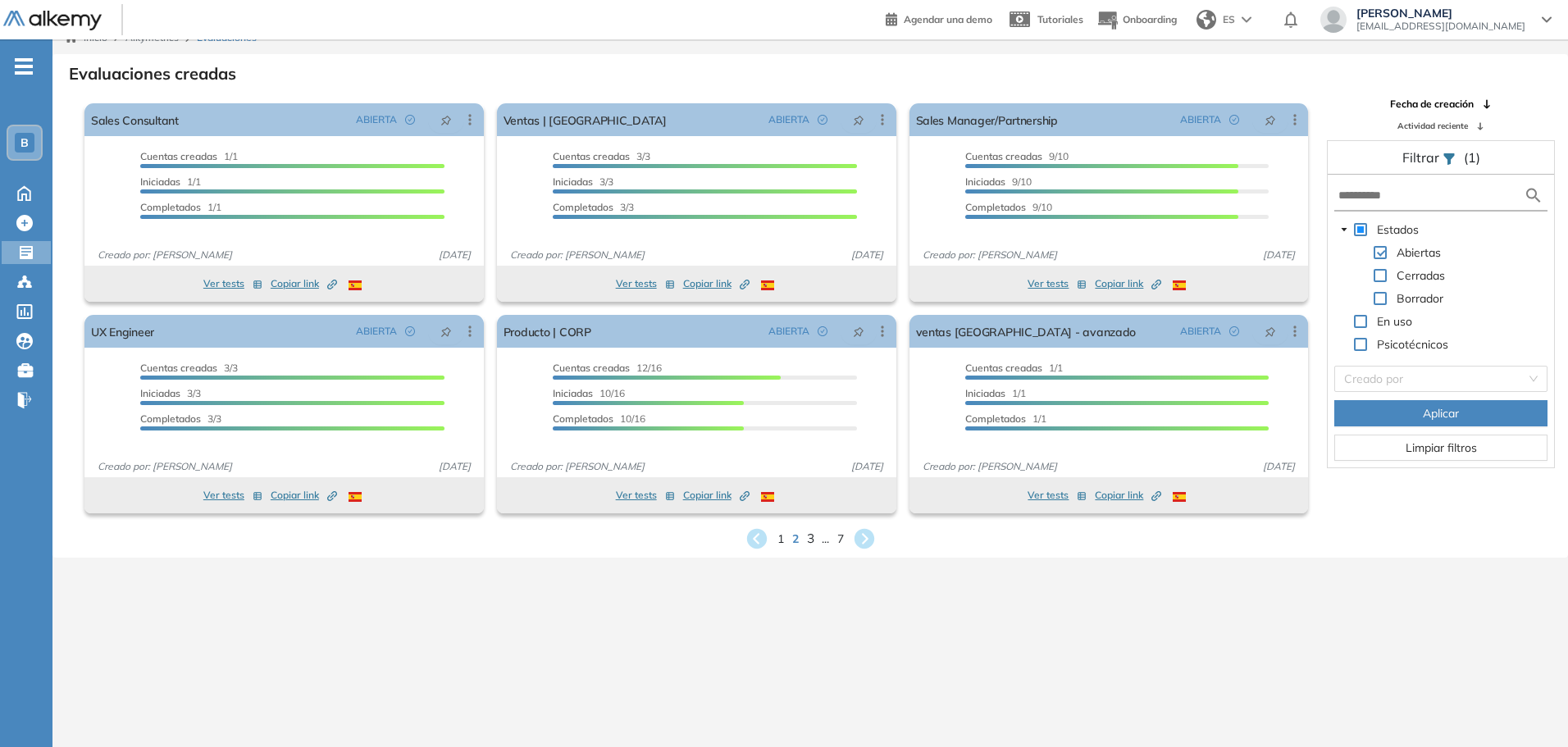
click at [810, 543] on span "3" at bounding box center [810, 538] width 7 height 19
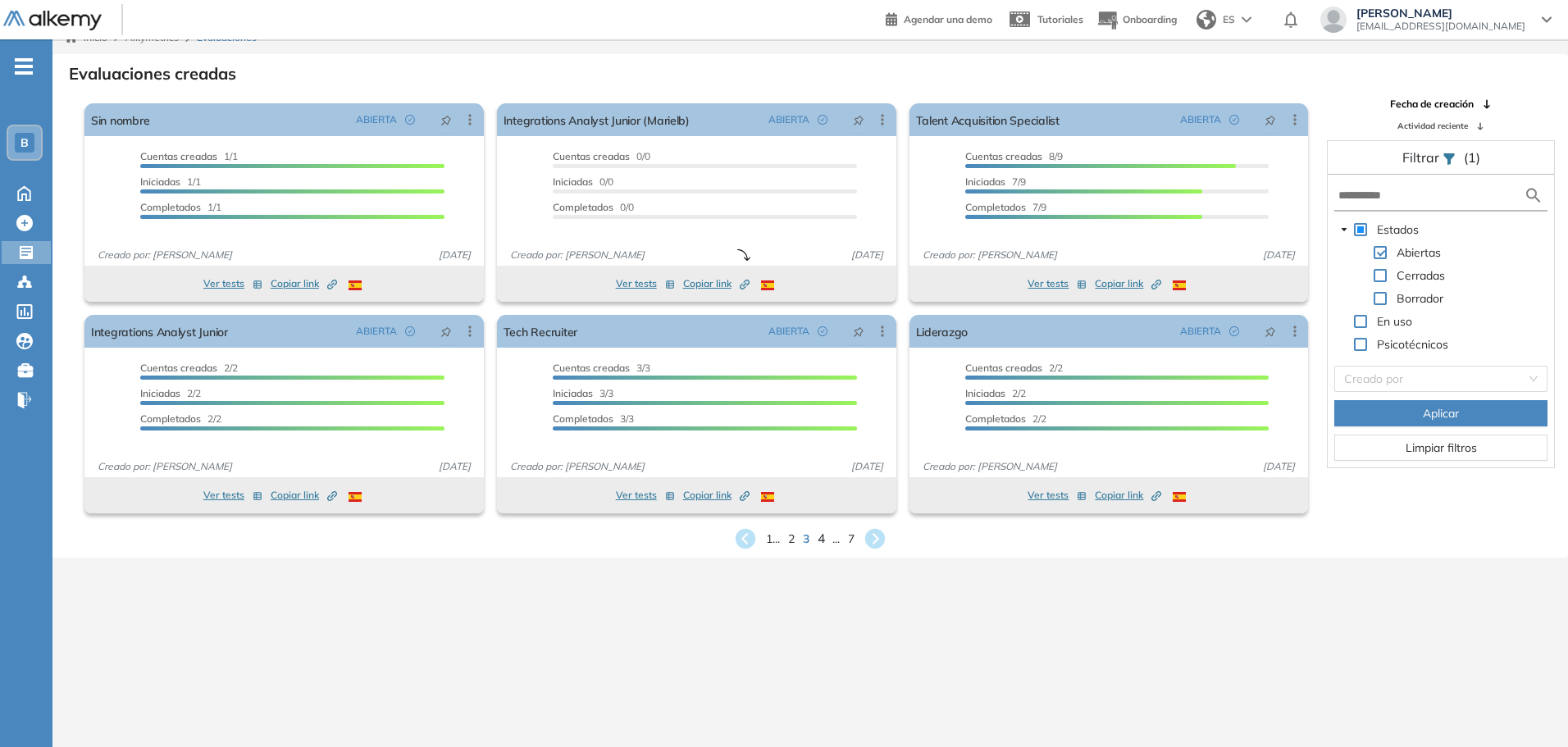
click at [821, 539] on span "4" at bounding box center [821, 538] width 7 height 19
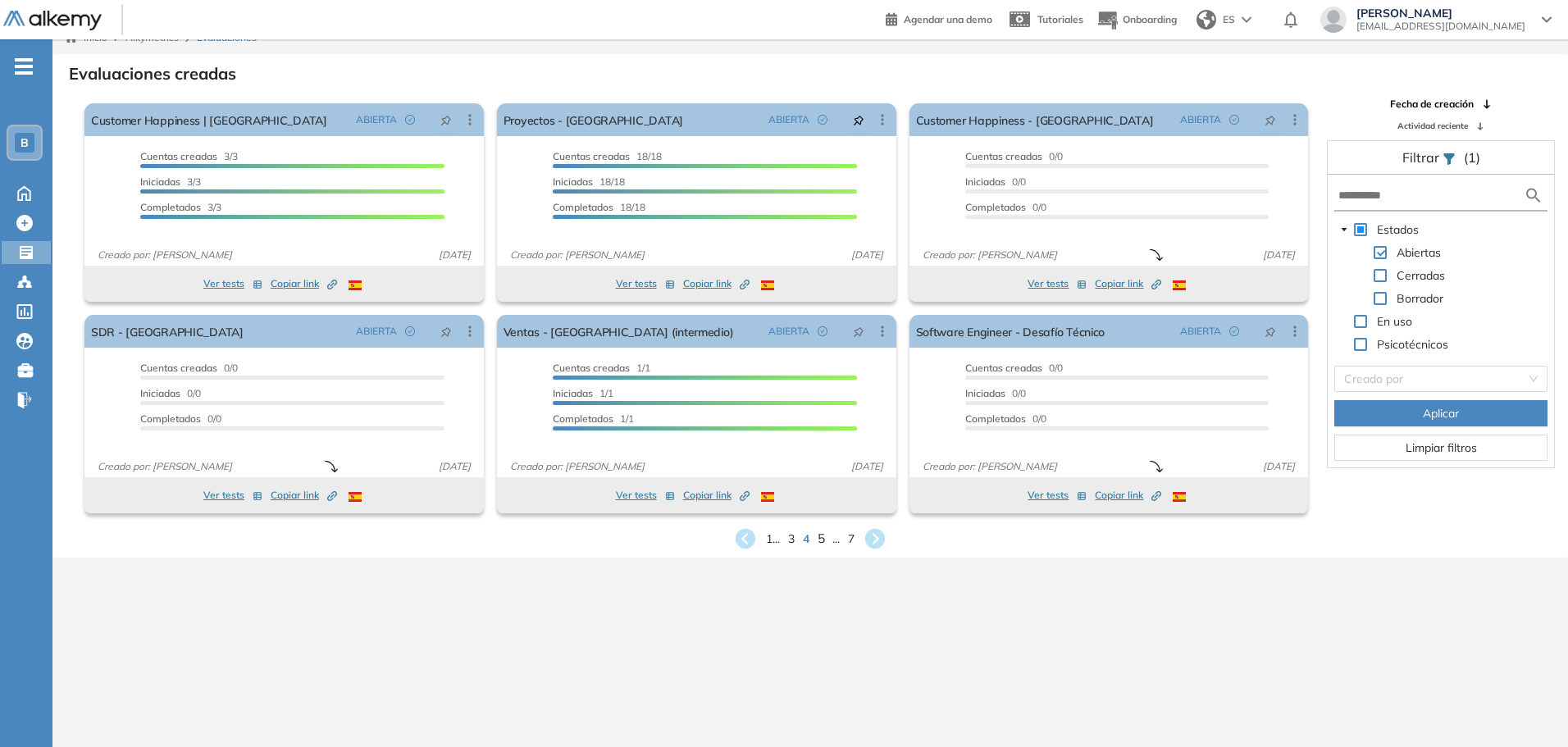
click at [823, 538] on span "5" at bounding box center [821, 538] width 7 height 19
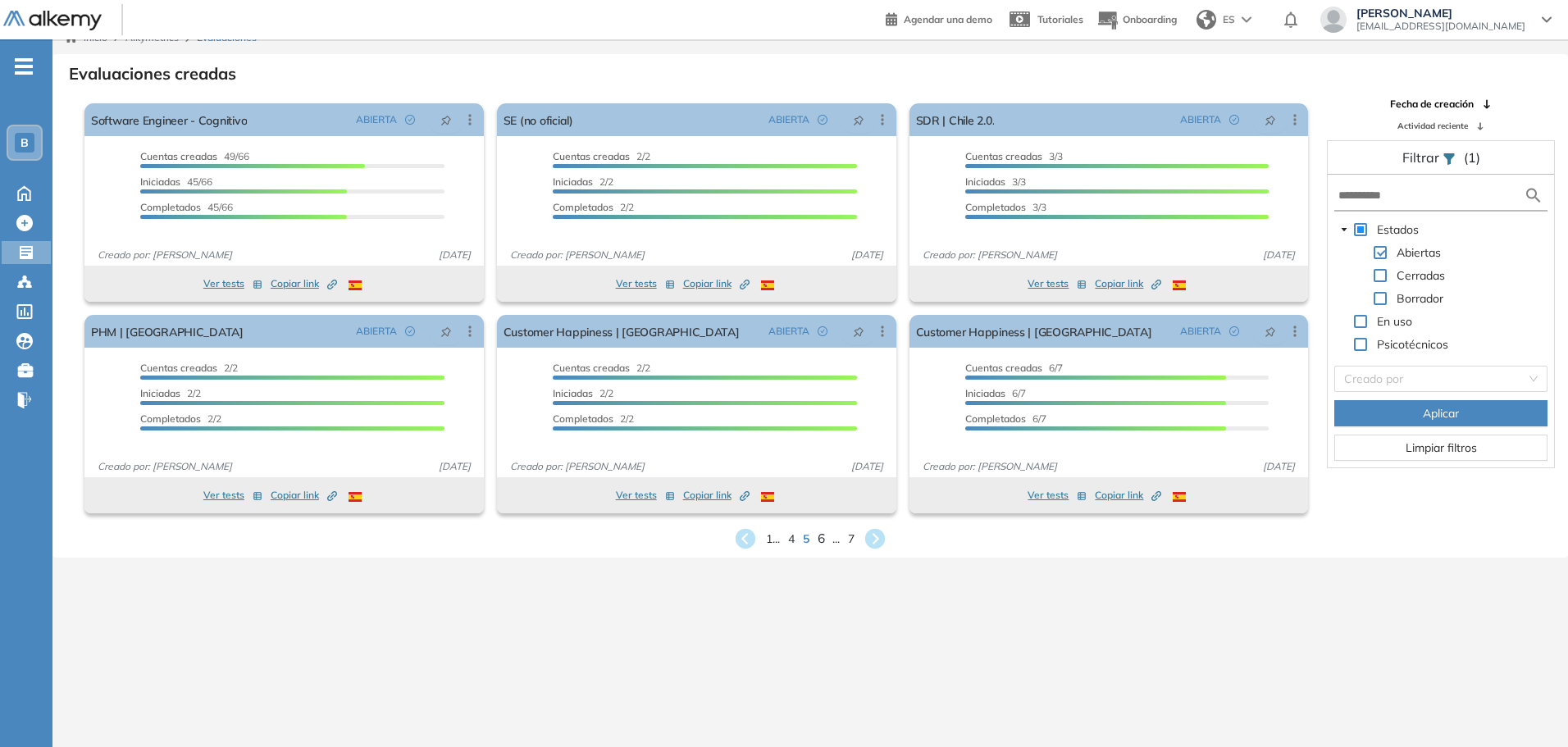
click at [819, 536] on span "6" at bounding box center [821, 538] width 7 height 19
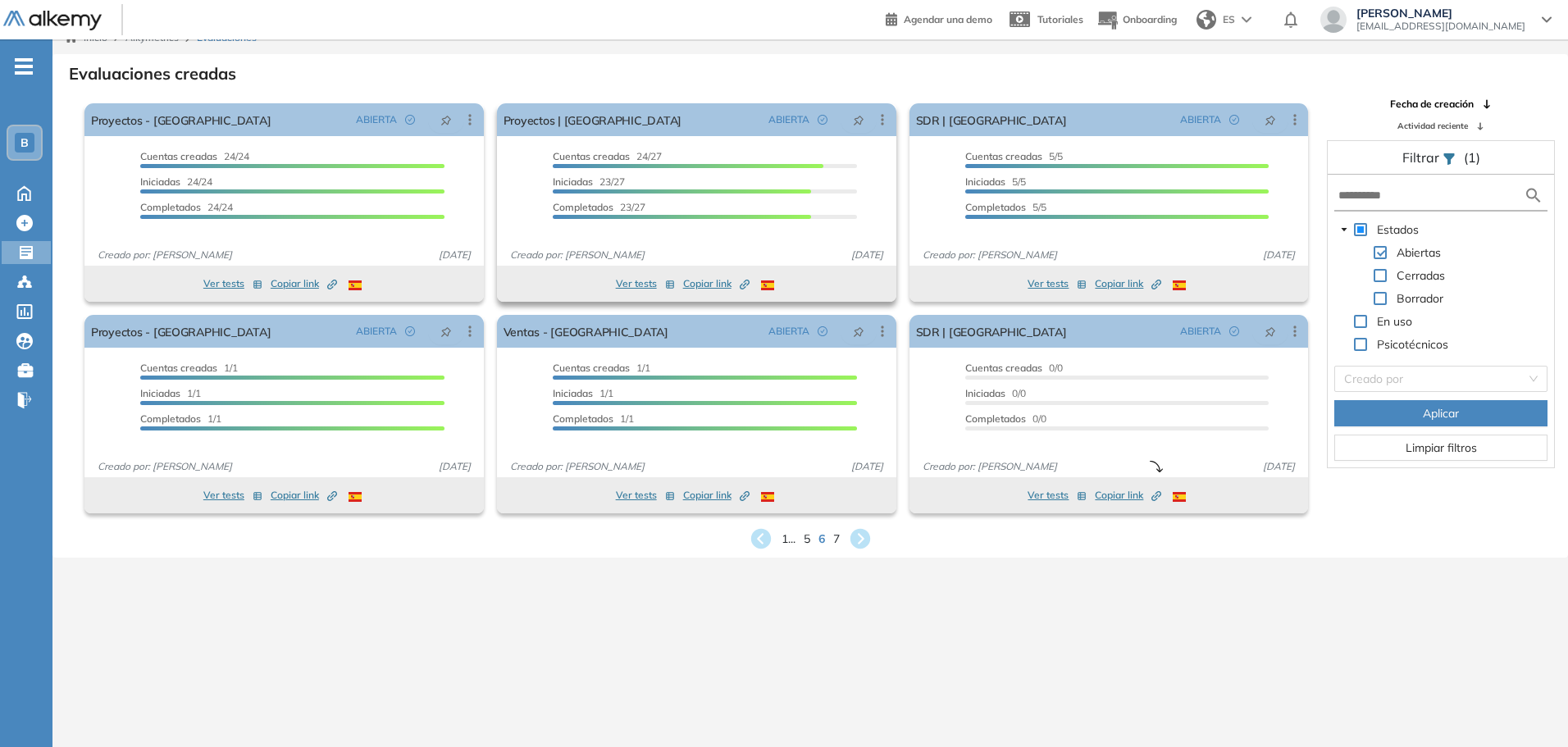
click at [642, 286] on button "Ver tests" at bounding box center [645, 284] width 59 height 20
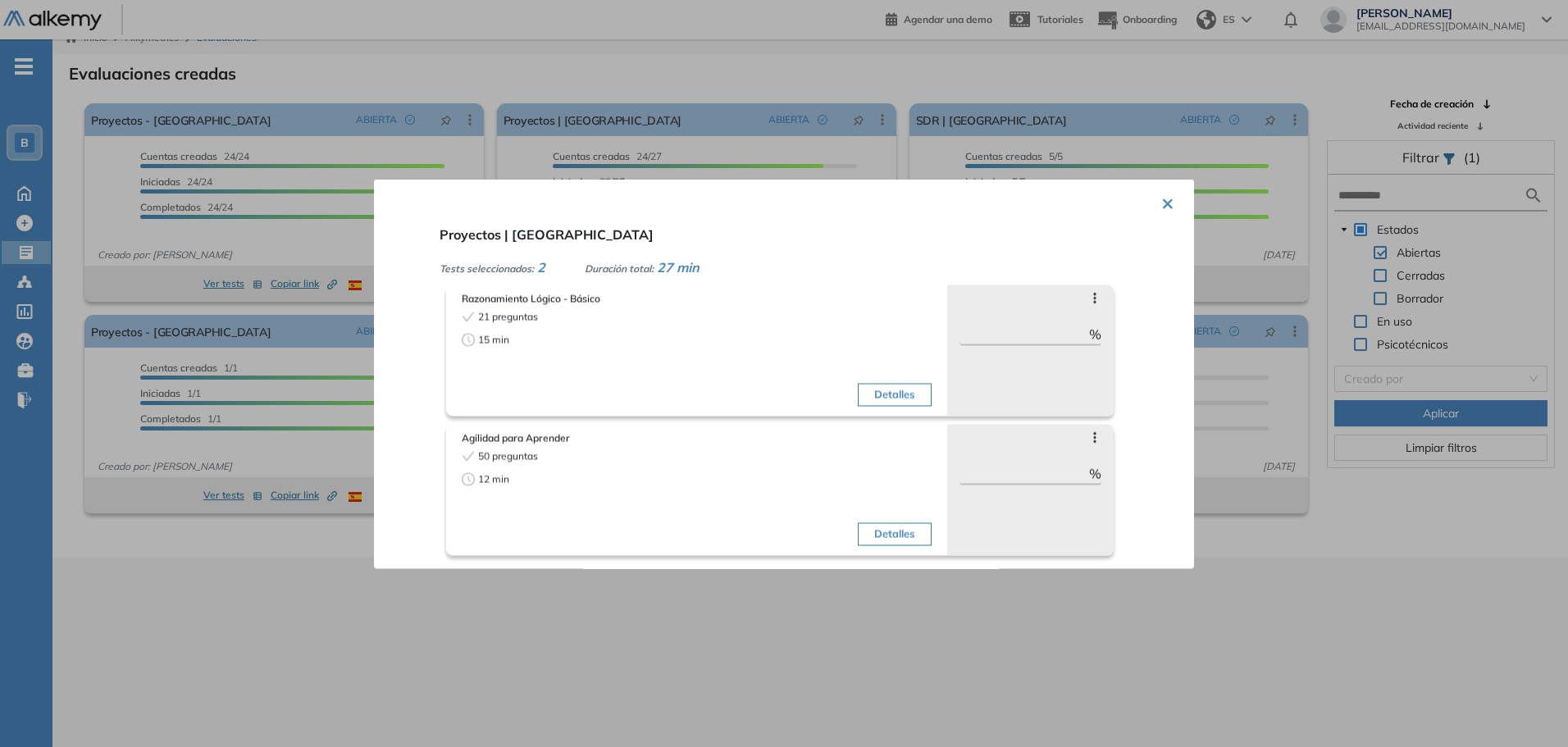
click at [687, 342] on div "15 min" at bounding box center [576, 339] width 230 height 14
click at [637, 529] on div "50 preguntas 12 min" at bounding box center [576, 499] width 230 height 103
click at [1338, 557] on div at bounding box center [784, 373] width 1568 height 747
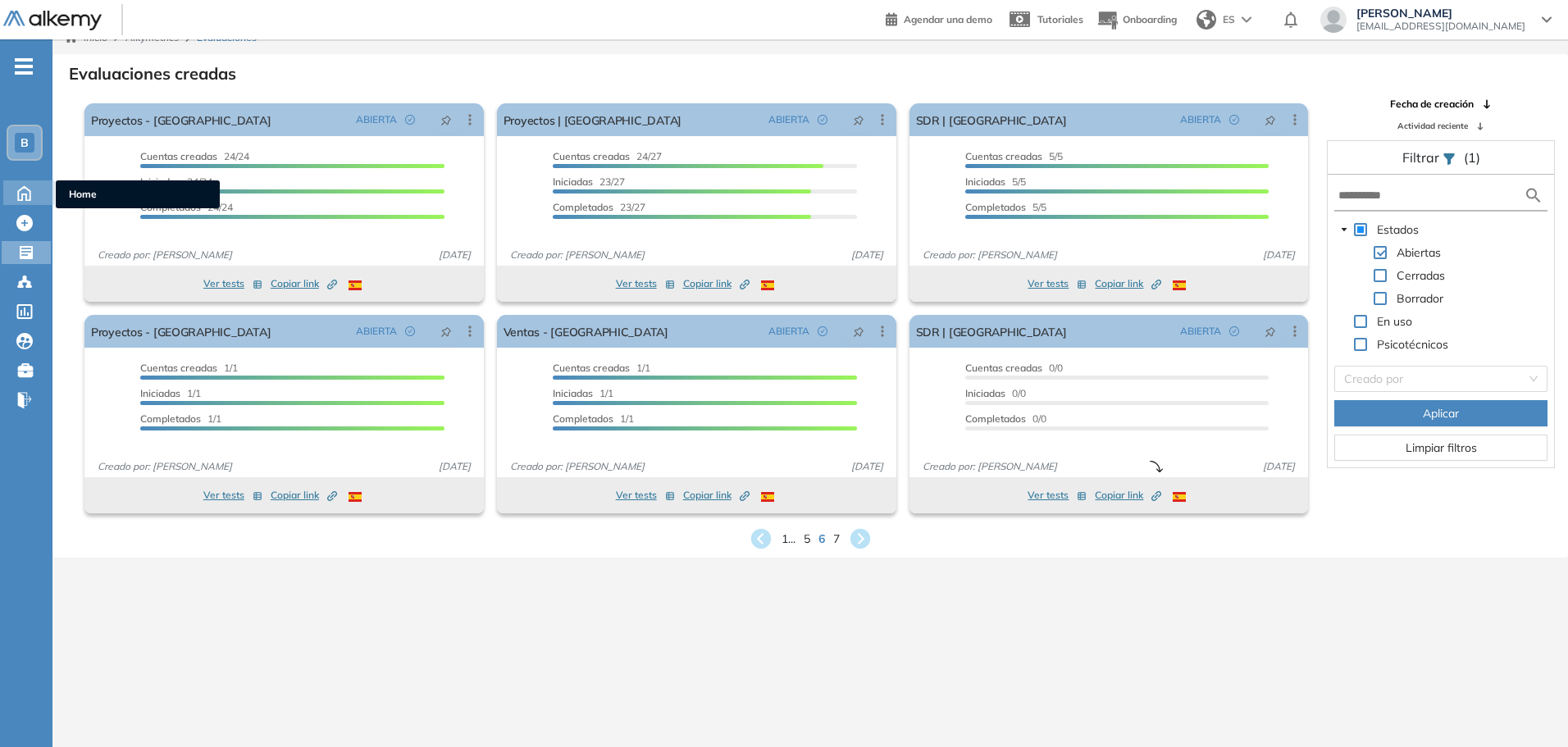
click at [28, 190] on icon at bounding box center [24, 194] width 13 height 14
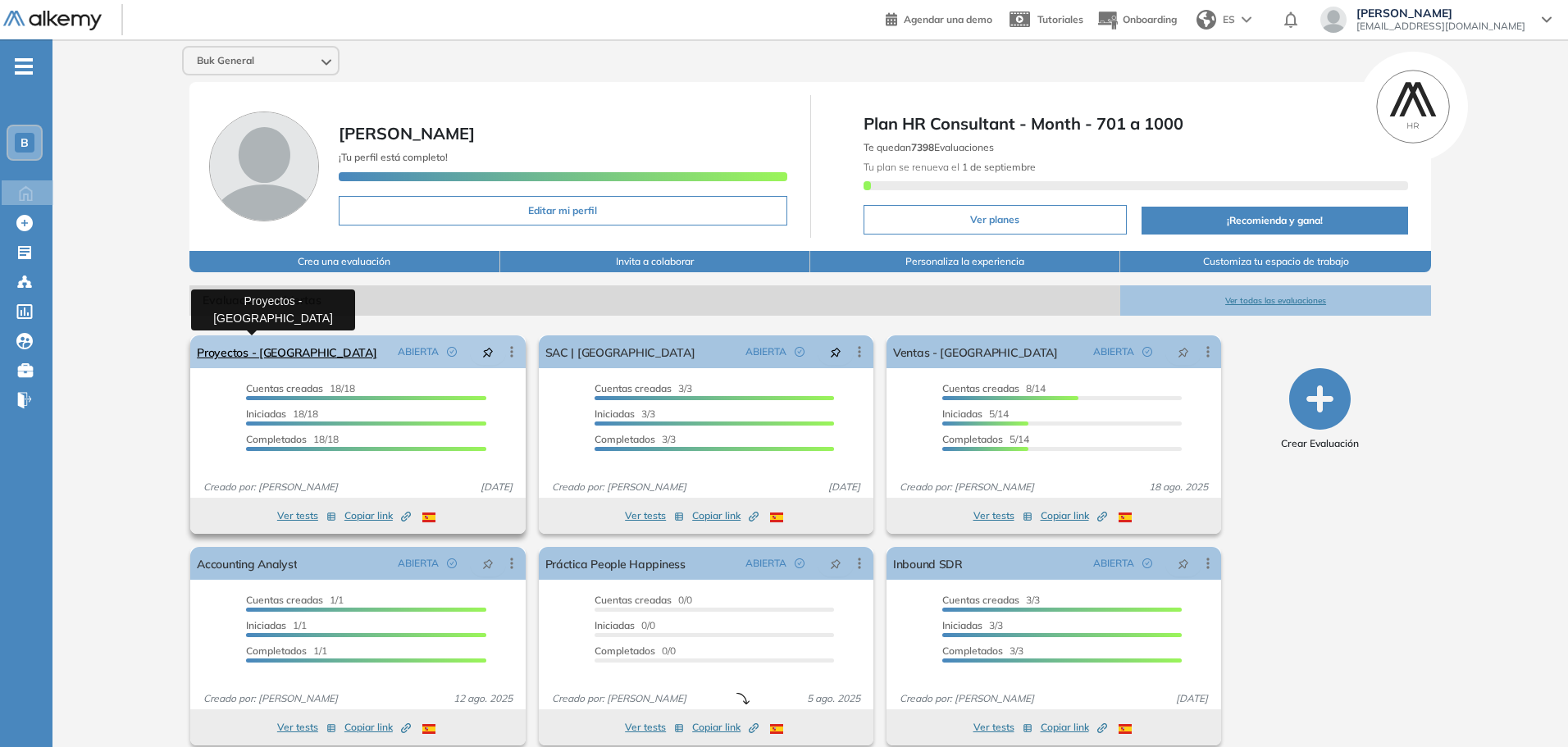
click at [282, 352] on link "Proyectos - Colombia" at bounding box center [287, 352] width 179 height 33
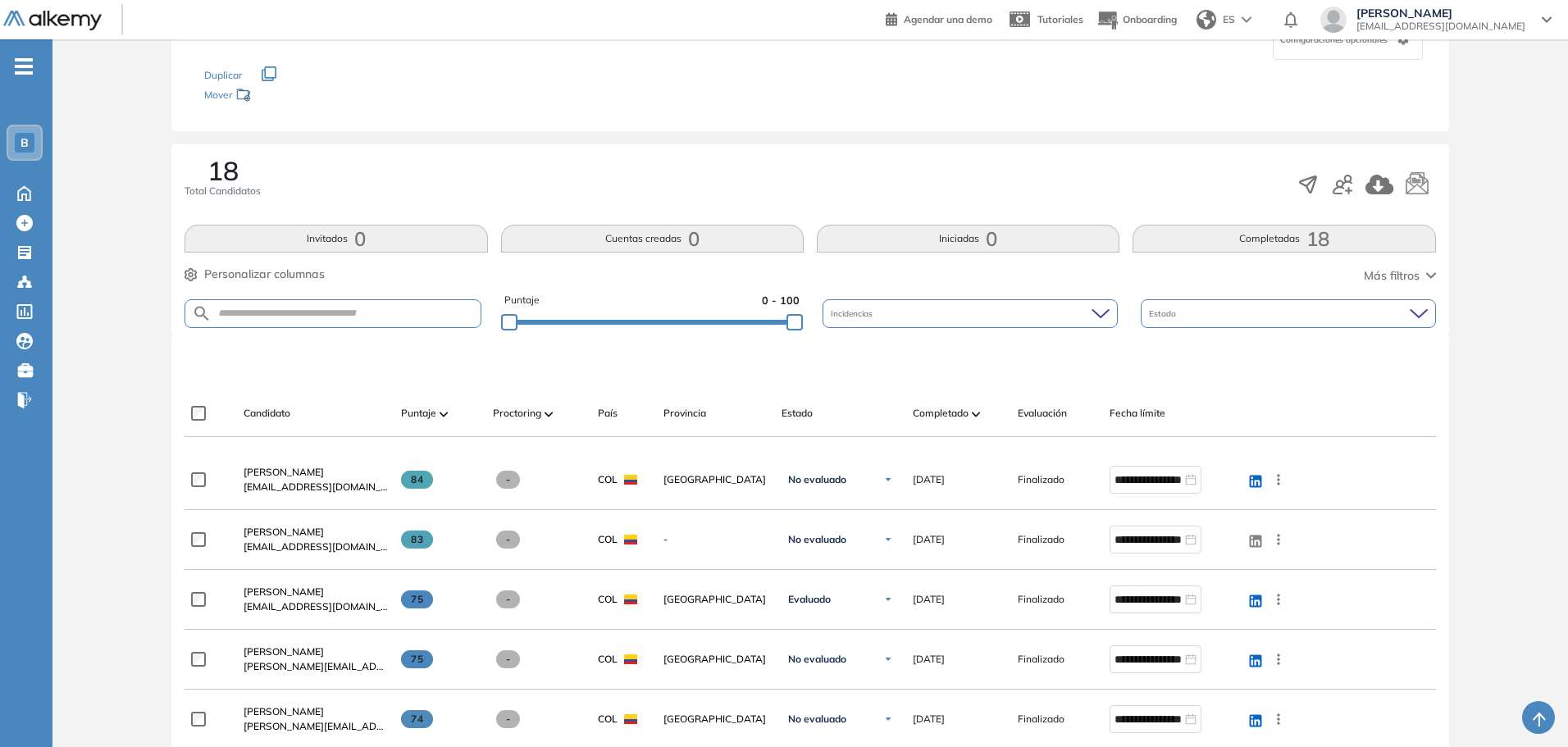
scroll to position [164, 0]
click at [975, 419] on img at bounding box center [975, 415] width 8 height 4
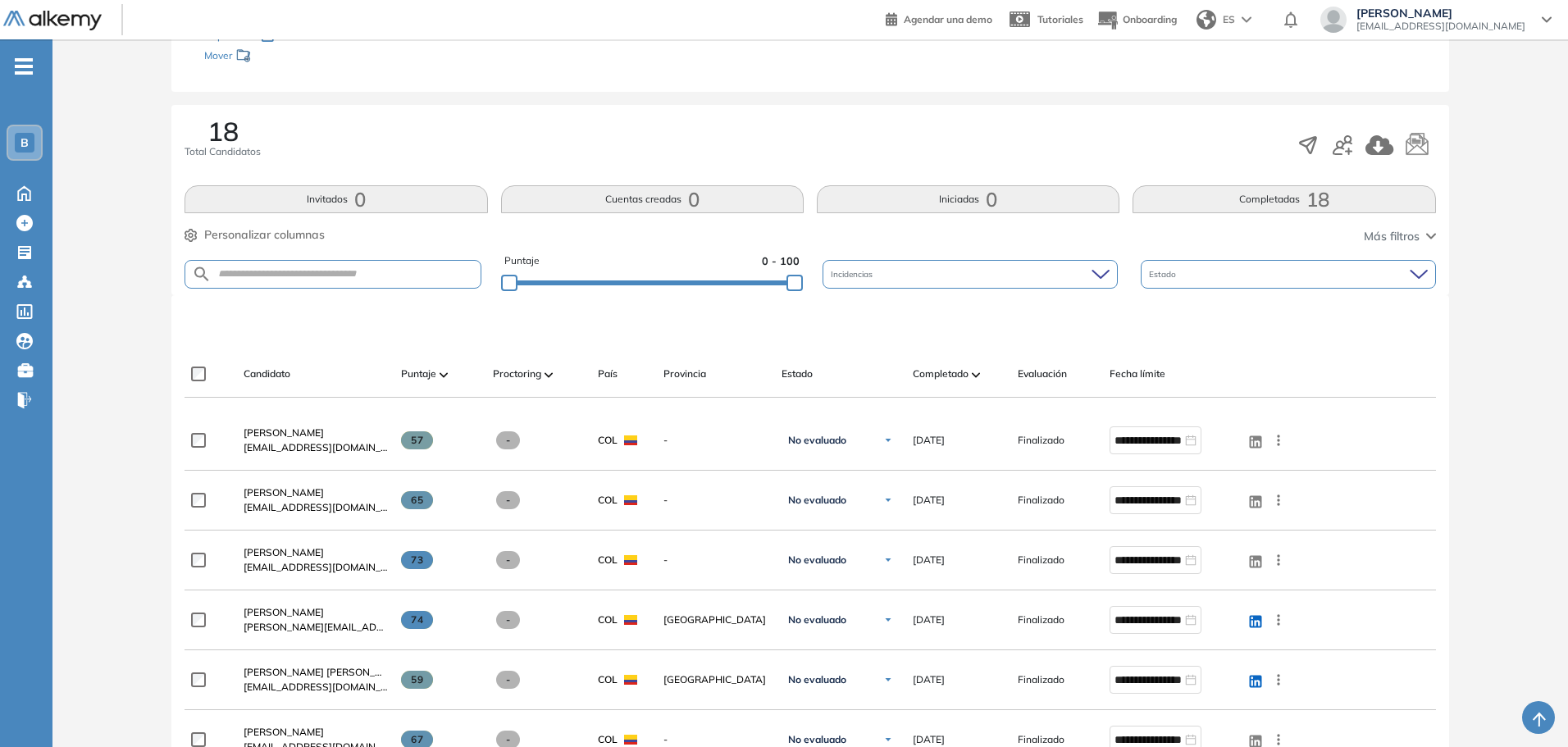
scroll to position [246, 0]
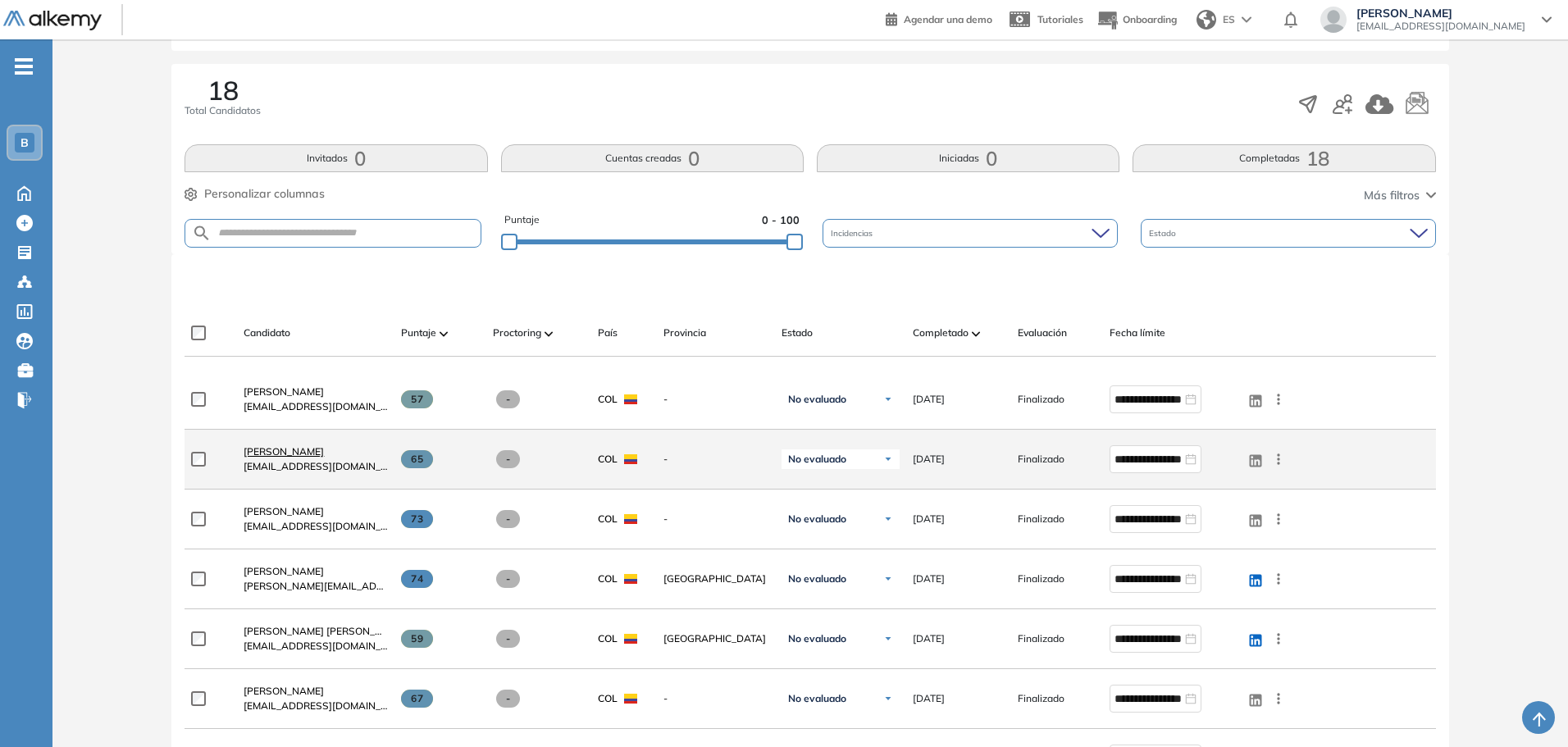
click at [323, 449] on span "Brayan Balbin Espinosa" at bounding box center [284, 452] width 81 height 13
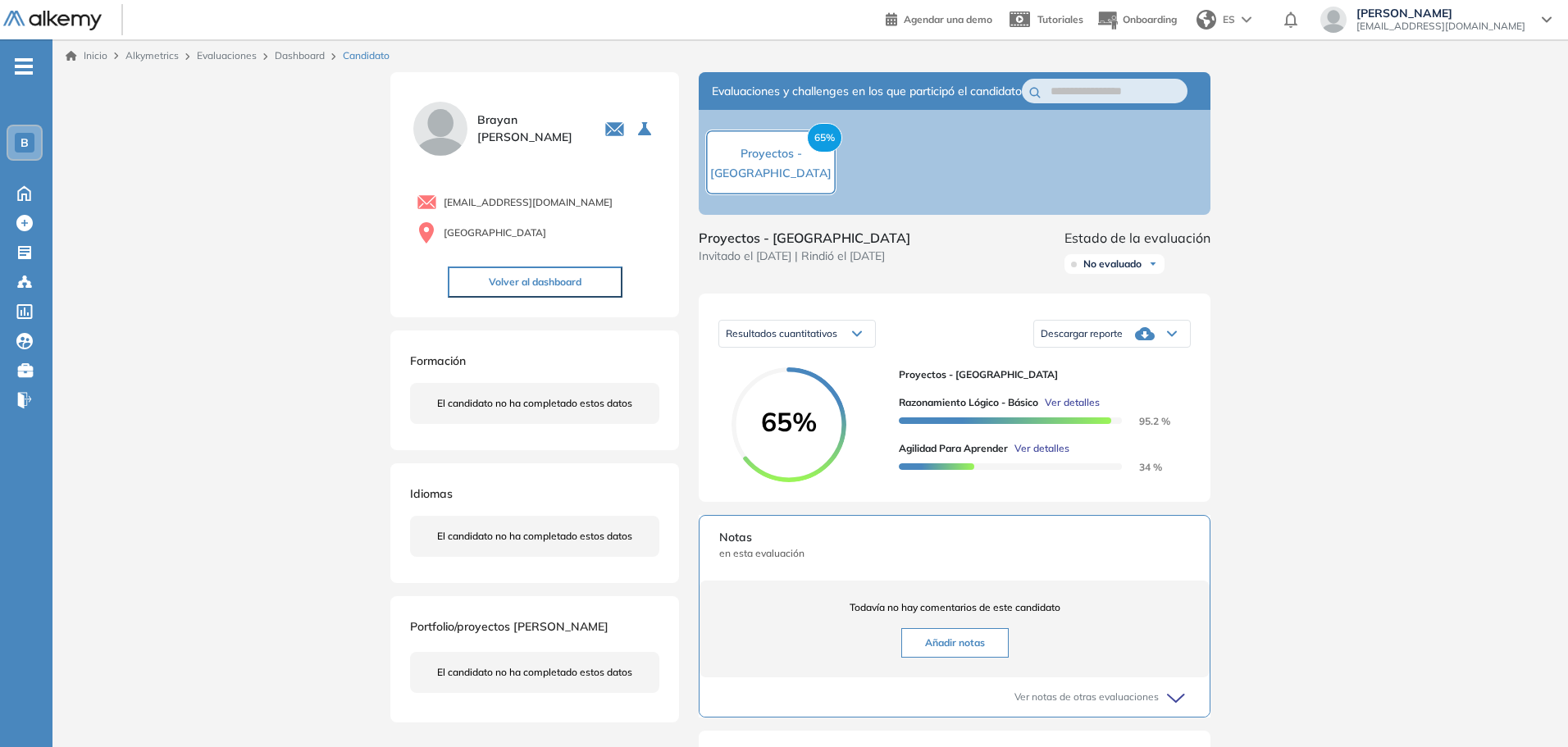
click at [841, 347] on div "Resultados cuantitativos" at bounding box center [797, 334] width 156 height 26
click at [791, 404] on span "Resultados relativos" at bounding box center [769, 398] width 84 height 13
click at [849, 347] on div "Resultados relativos" at bounding box center [797, 334] width 156 height 26
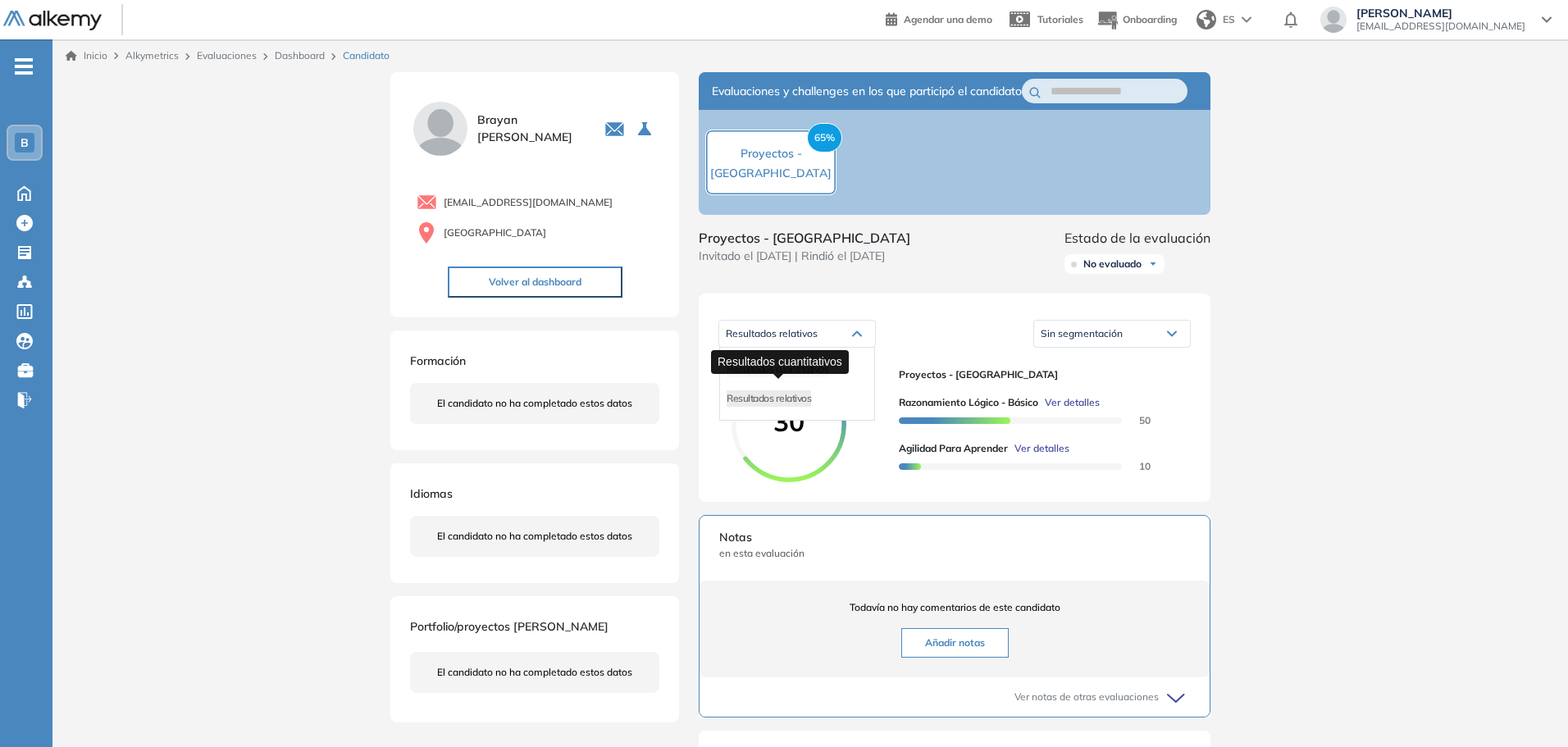
click at [807, 375] on span "Resultados cuantitativos" at bounding box center [777, 369] width 101 height 13
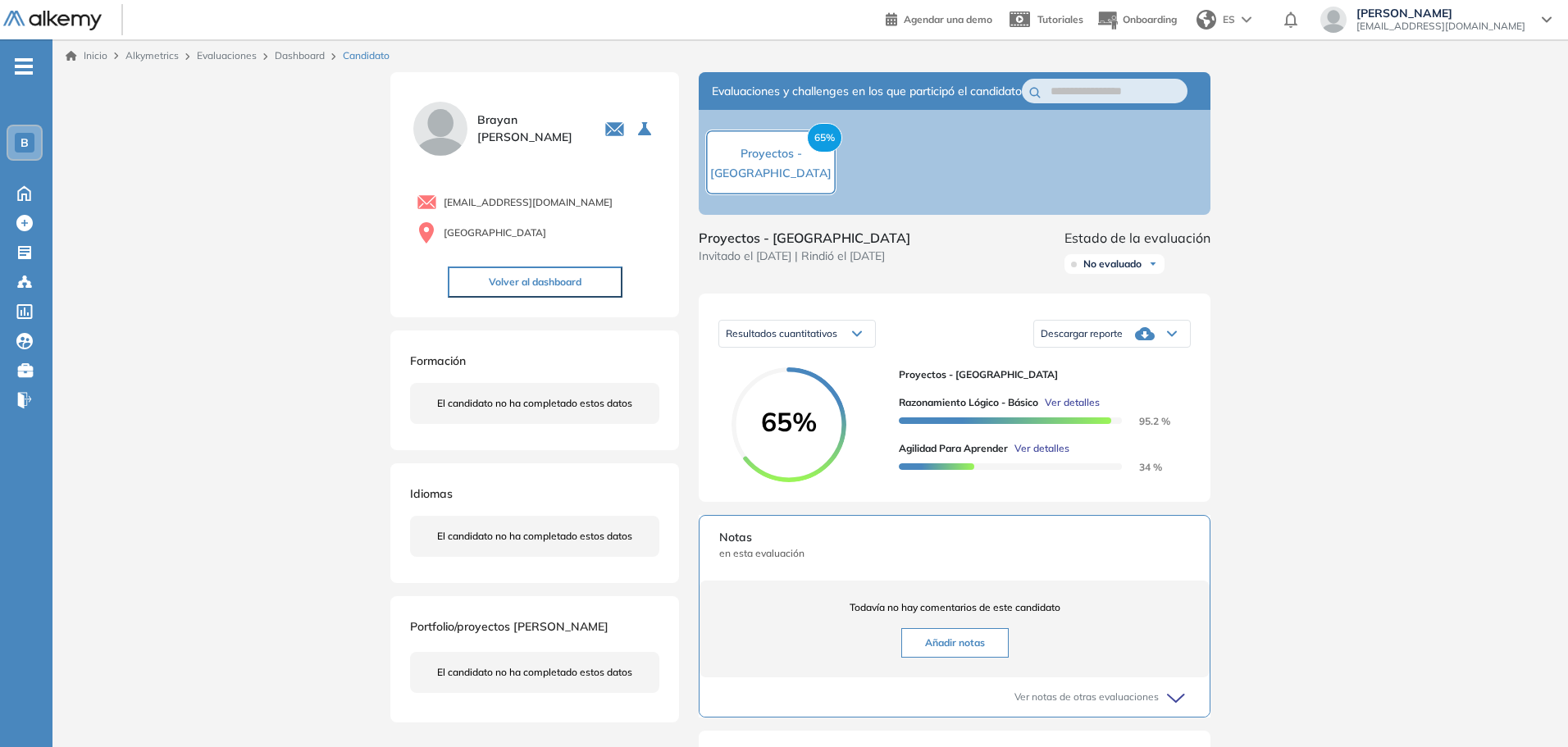
click at [1082, 343] on div "Descargar reporte" at bounding box center [1113, 334] width 156 height 33
click at [1079, 409] on li "Descargar informe resumido" at bounding box center [1103, 401] width 122 height 16
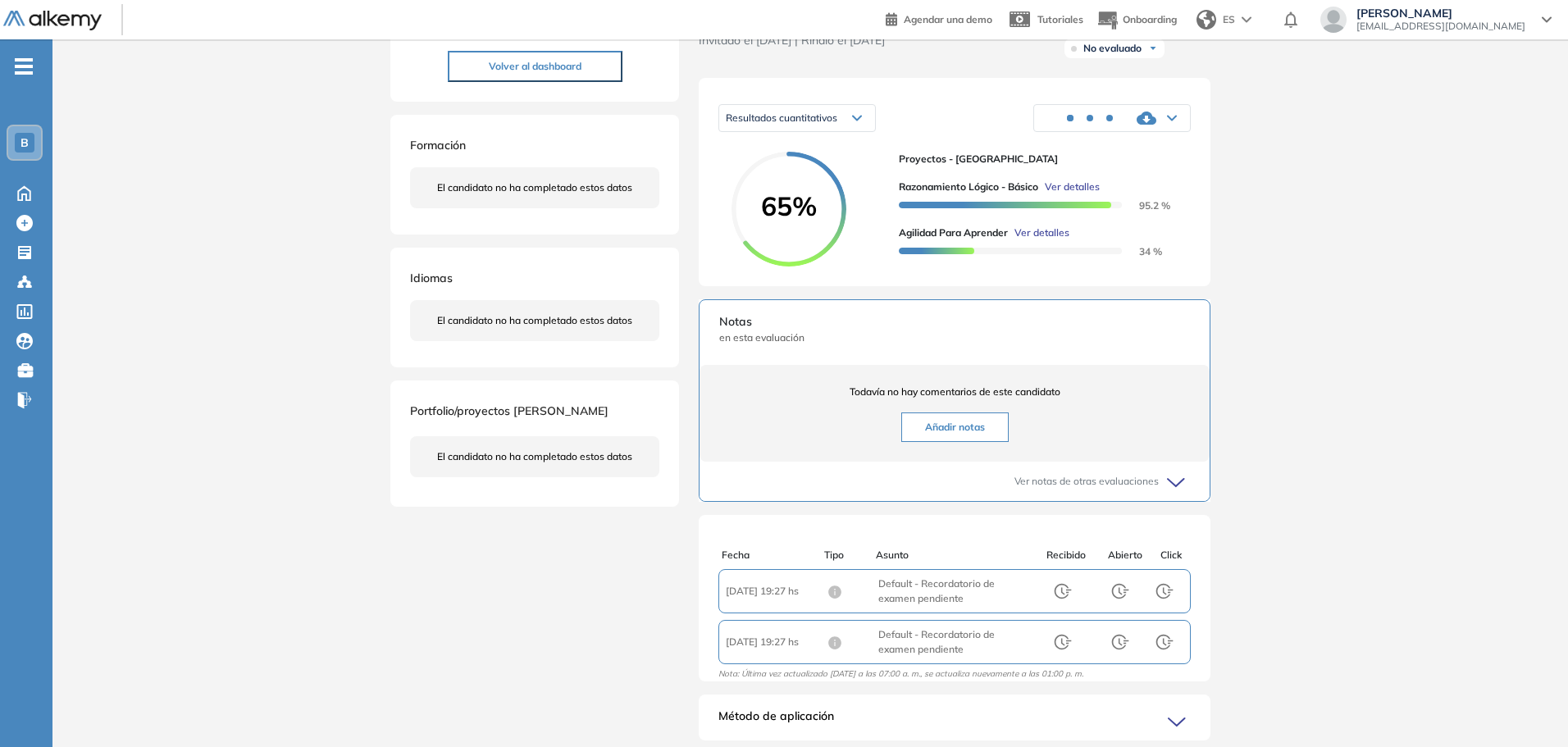
scroll to position [120, 0]
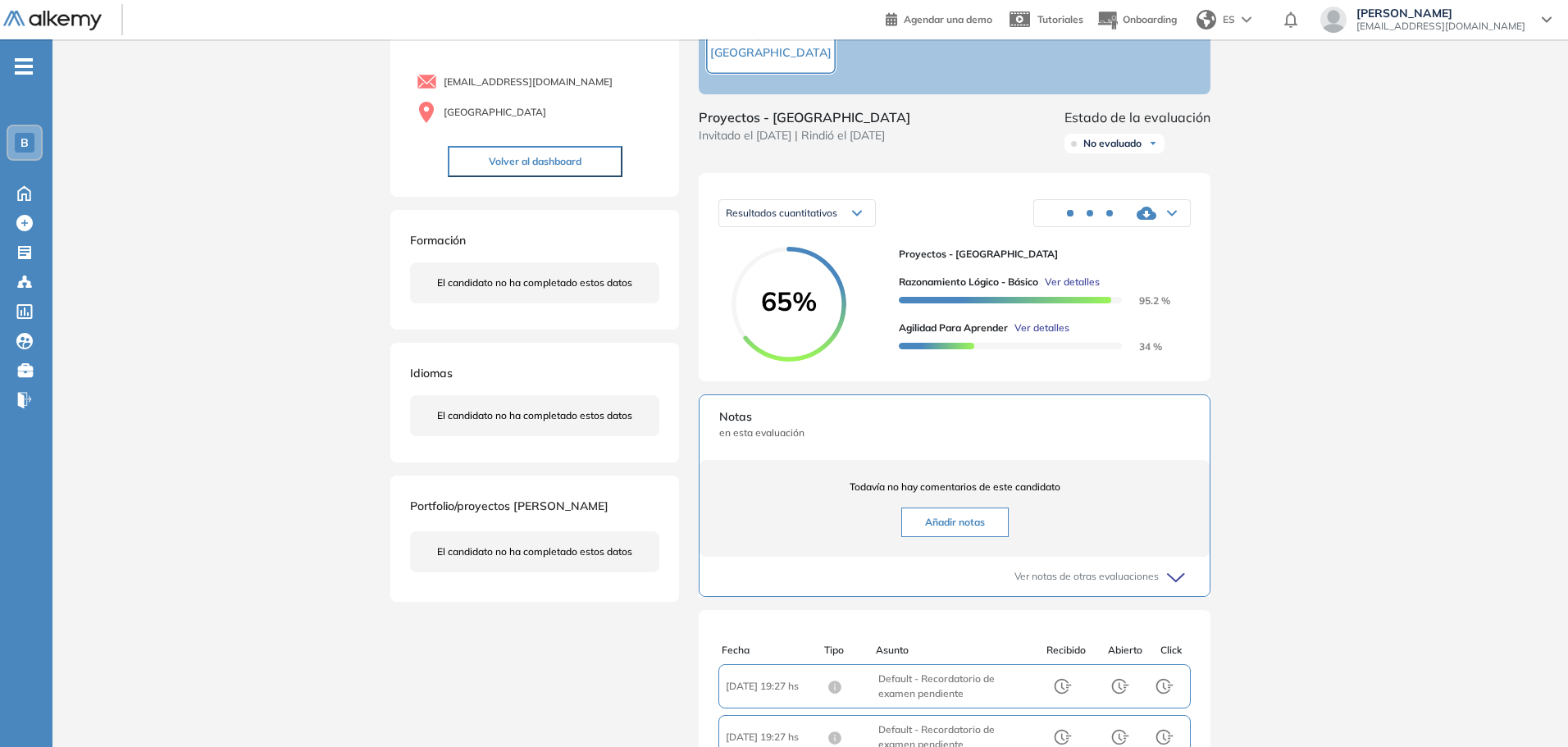
click at [1077, 290] on span "Ver detalles" at bounding box center [1071, 282] width 55 height 14
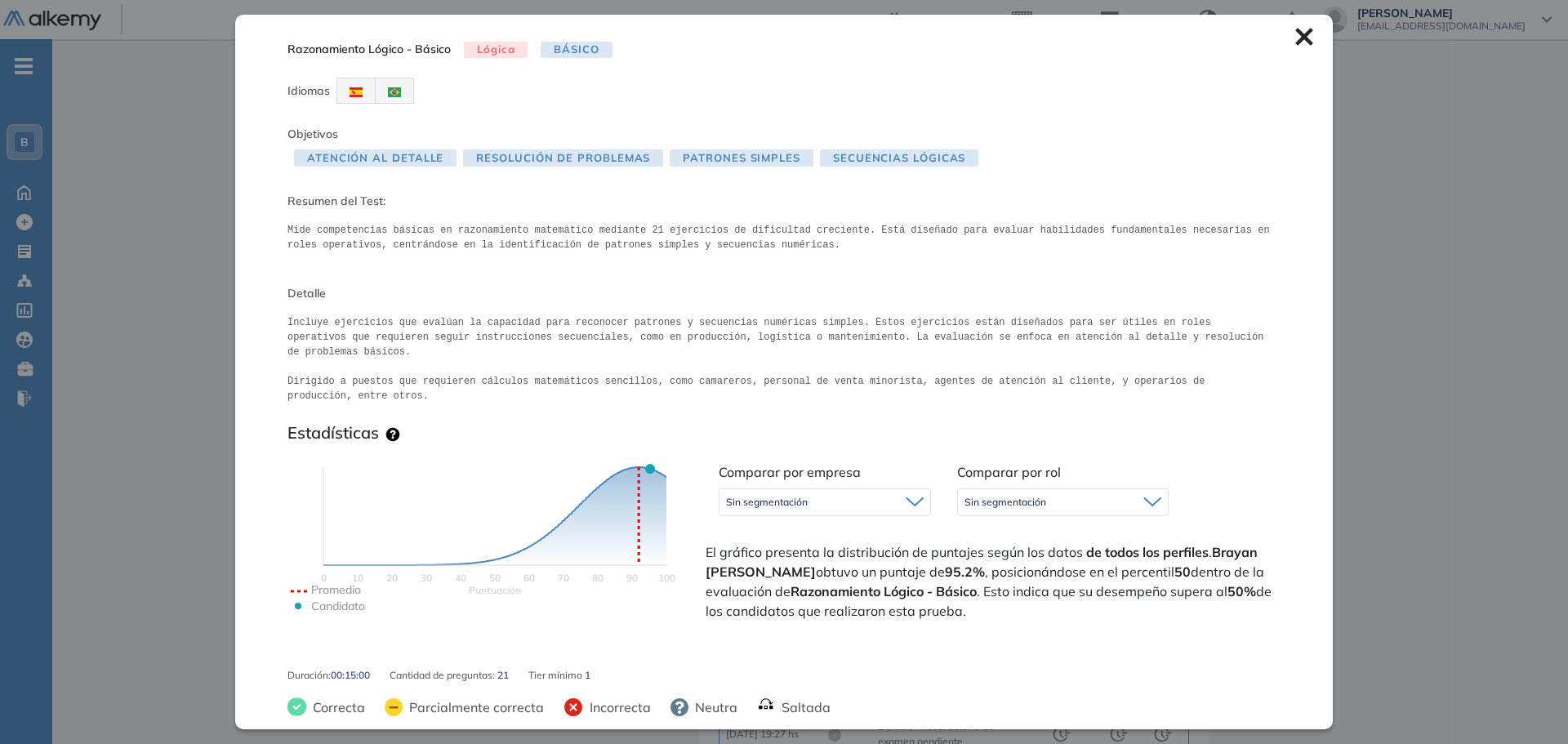
click at [1035, 496] on span "Sin segmentación" at bounding box center [1005, 502] width 81 height 13
click at [1404, 385] on div "Inicio Alkymetrics Evaluaciones Dashboard Candidato Razonamiento Lógico - Básic…" at bounding box center [811, 405] width 1516 height 973
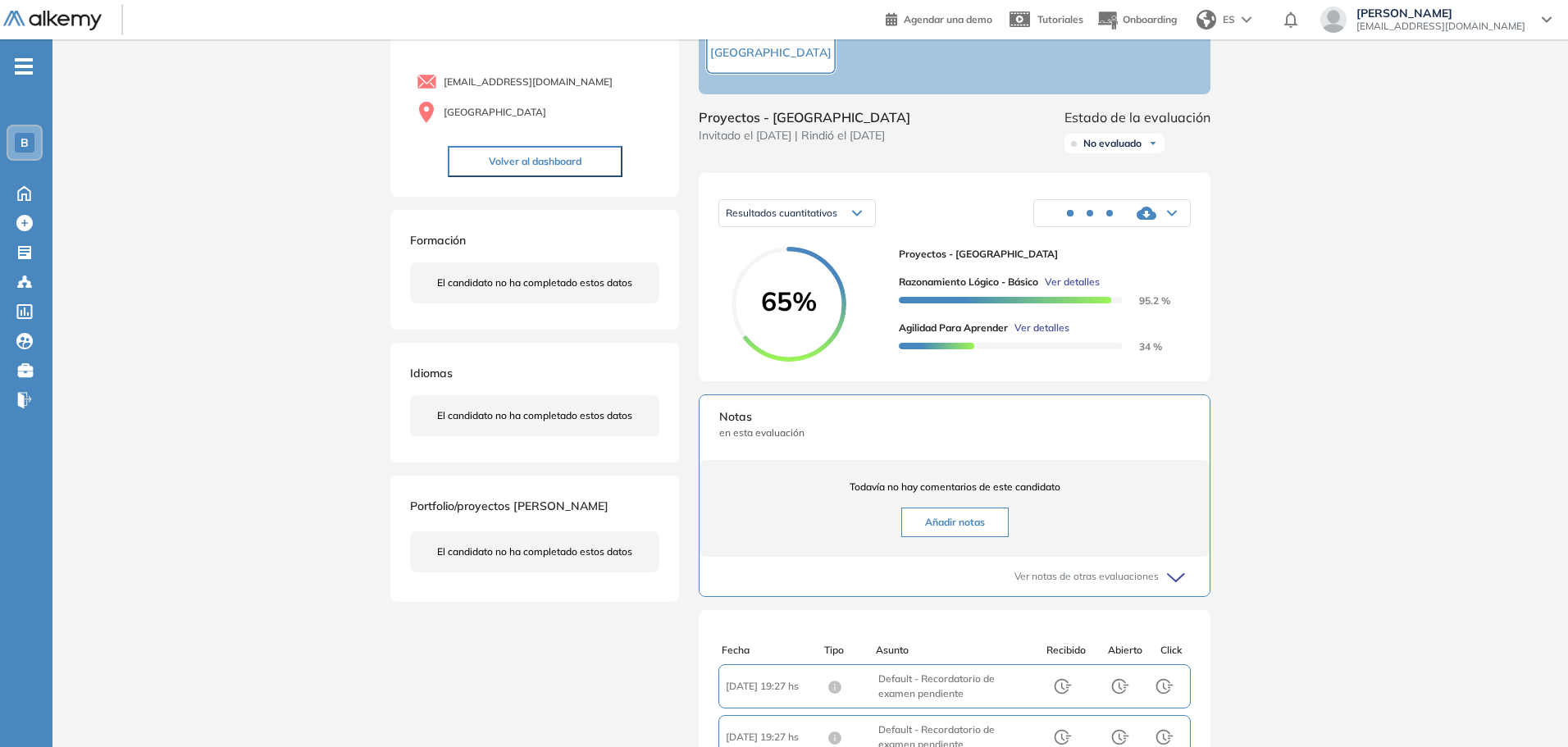
click at [1060, 335] on span "Ver detalles" at bounding box center [1042, 328] width 55 height 14
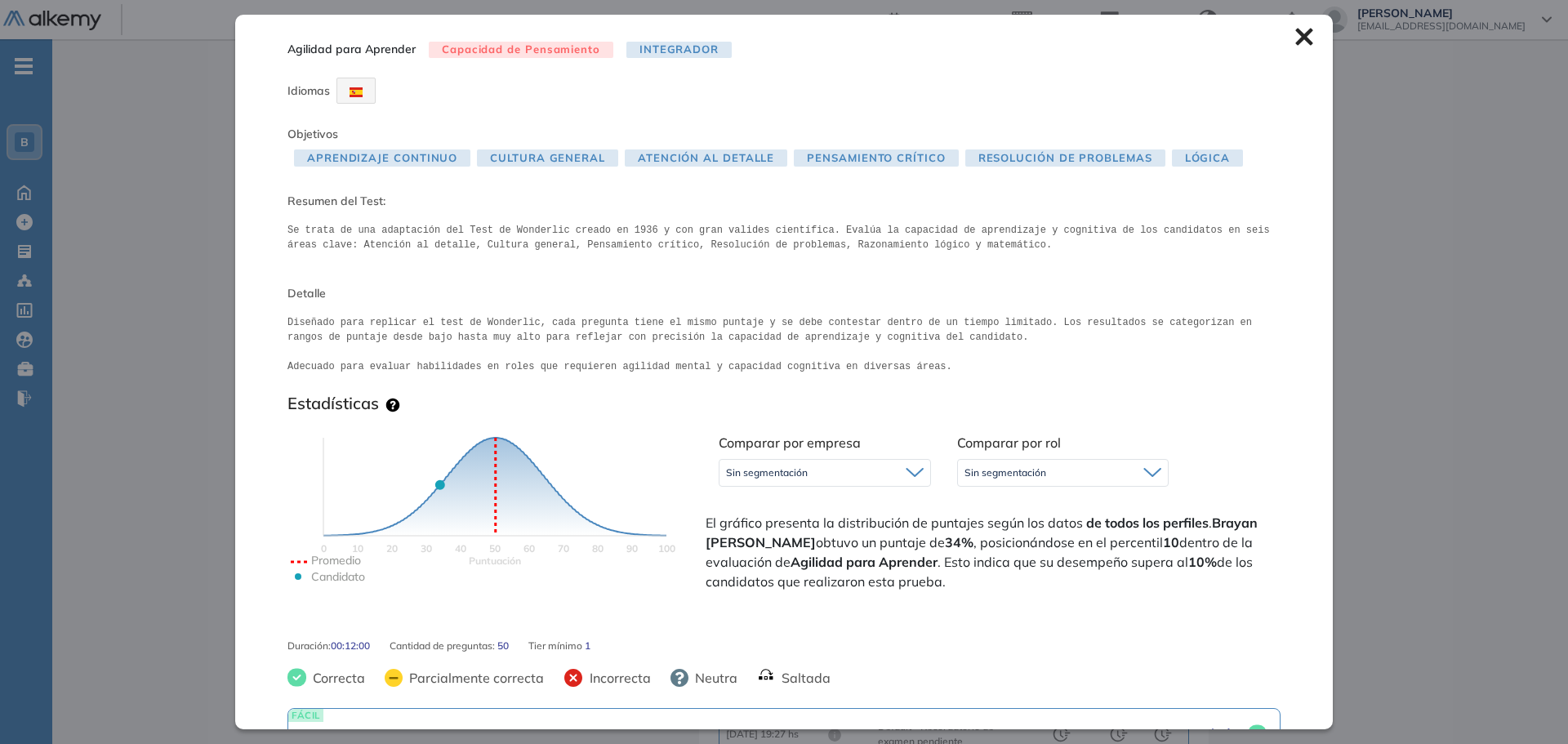
click at [1386, 370] on div "Inicio Alkymetrics Evaluaciones Dashboard Candidato Agilidad para Aprender Capa…" at bounding box center [811, 405] width 1516 height 973
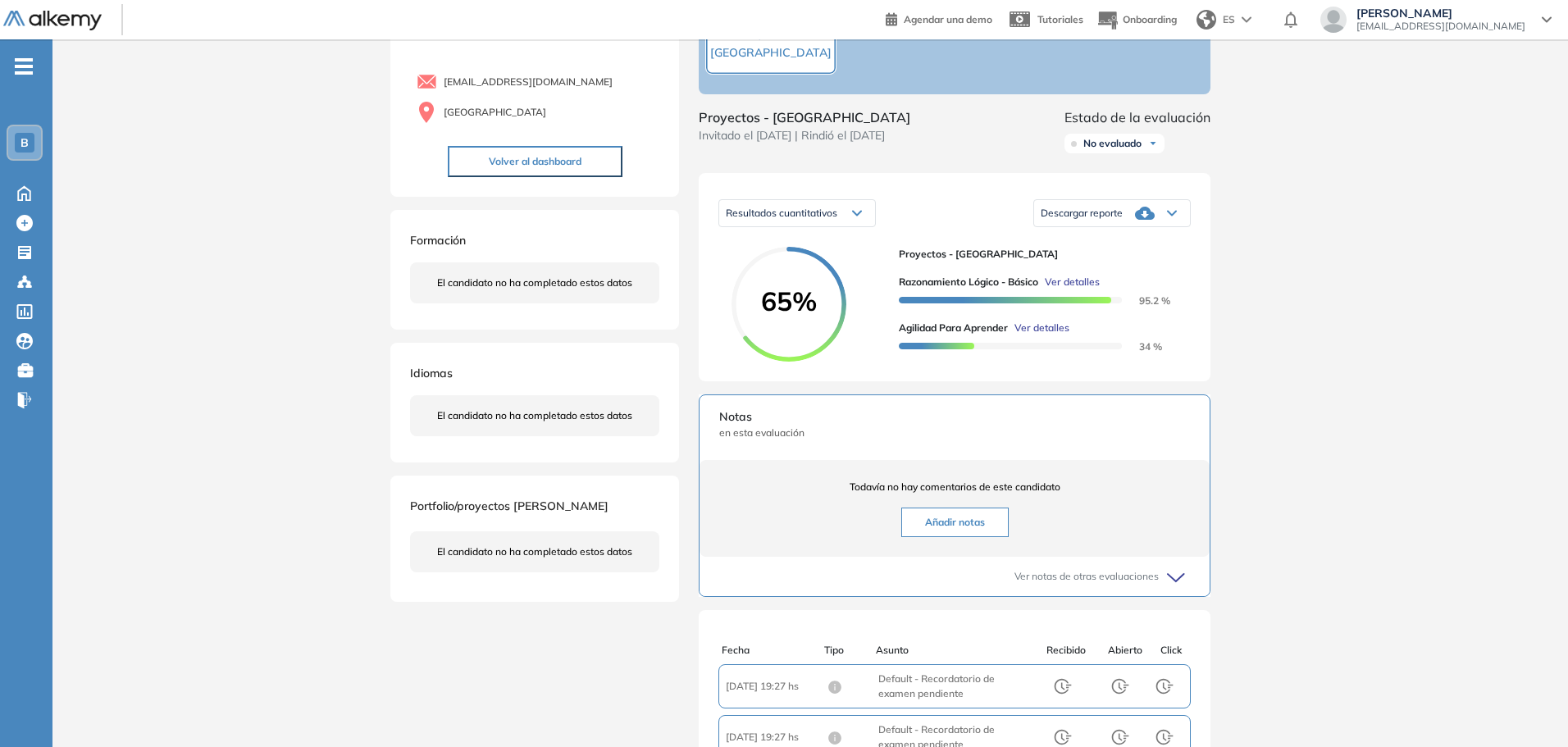
click at [489, 143] on div "brayan18_03@hotmail.com Colombia Volver al dashboard" at bounding box center [534, 115] width 249 height 126
click at [491, 161] on button "Volver al dashboard" at bounding box center [534, 161] width 175 height 31
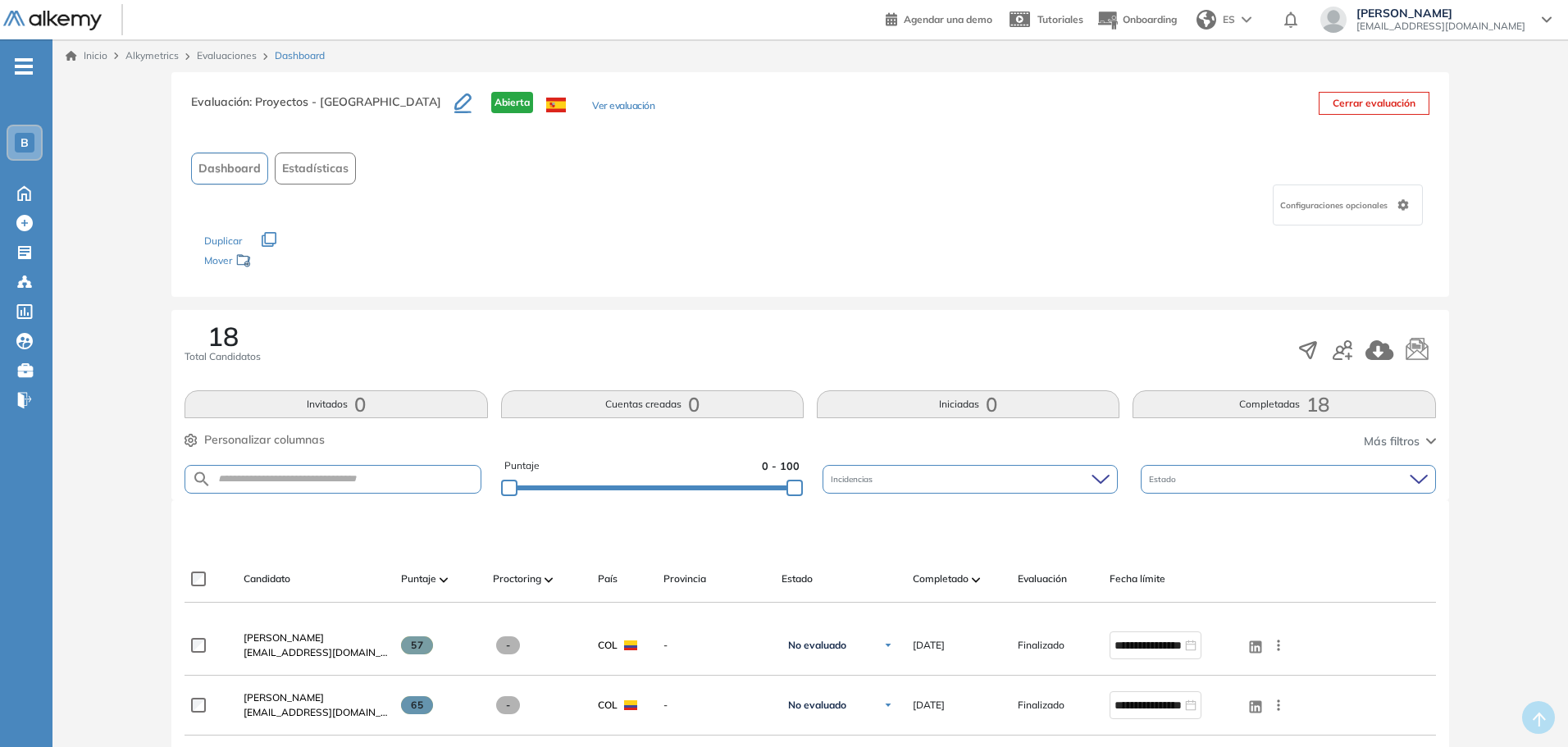
click at [592, 110] on button "Ver evaluación" at bounding box center [623, 107] width 63 height 17
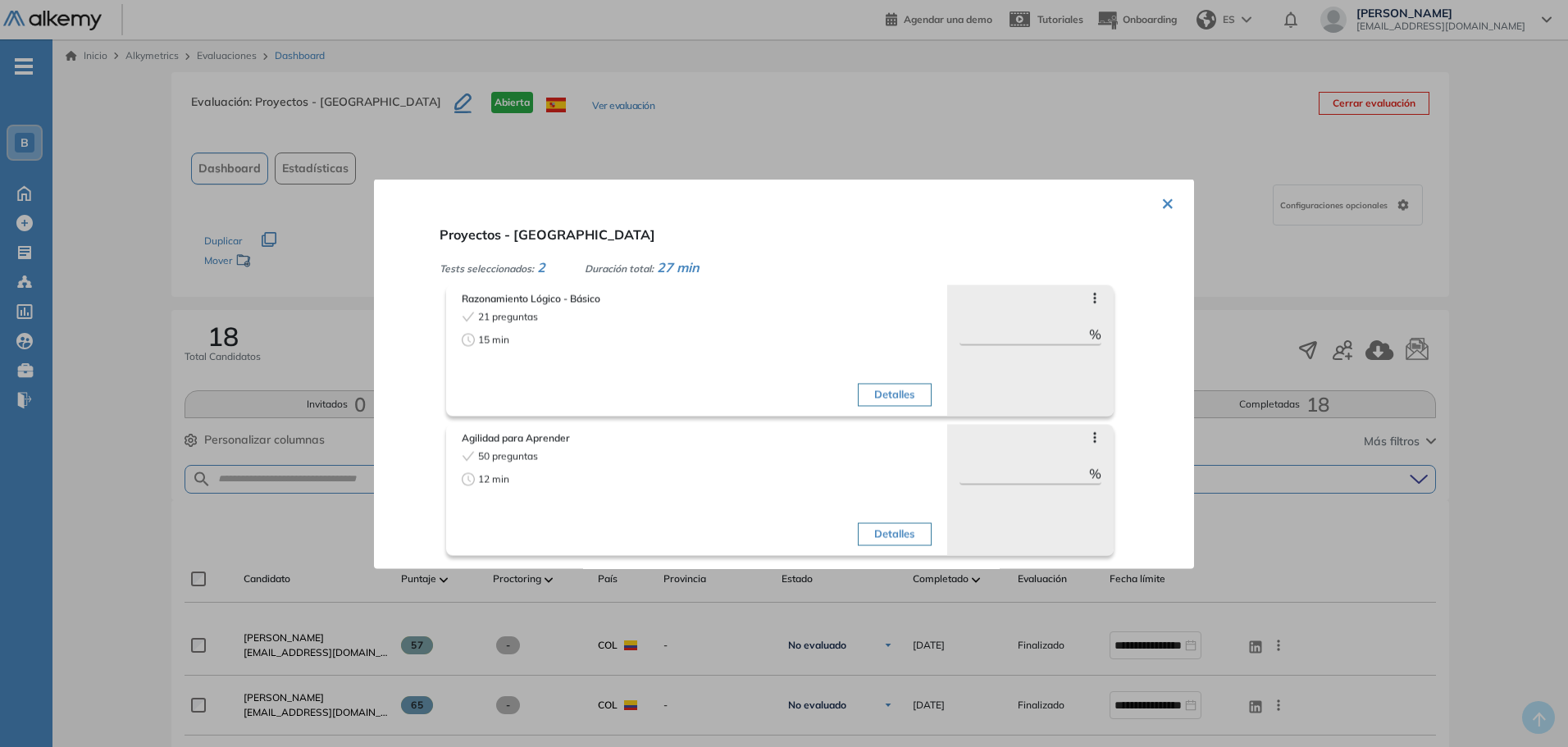
click at [1258, 342] on div at bounding box center [784, 373] width 1568 height 747
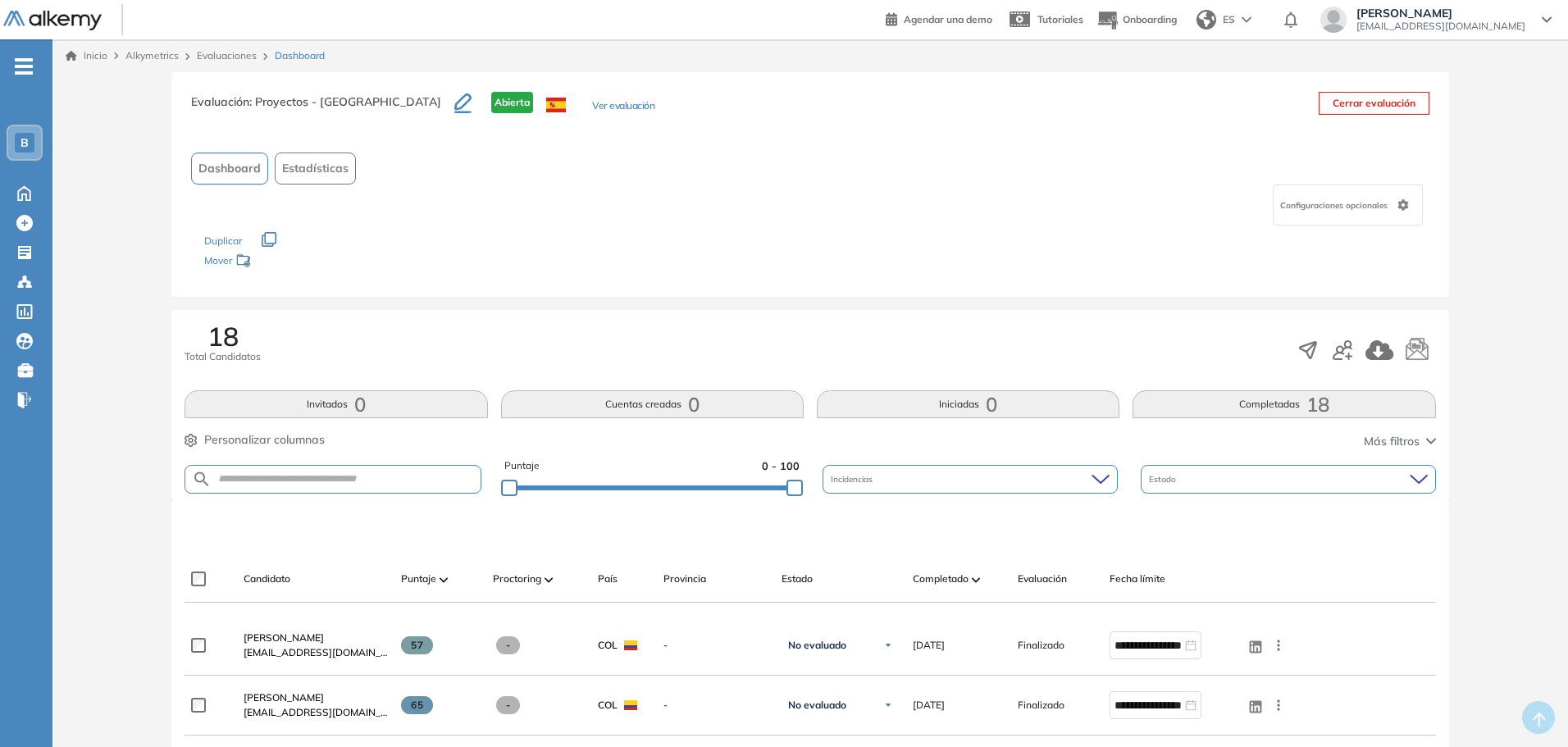
click at [238, 55] on link "Evaluaciones" at bounding box center [227, 56] width 60 height 13
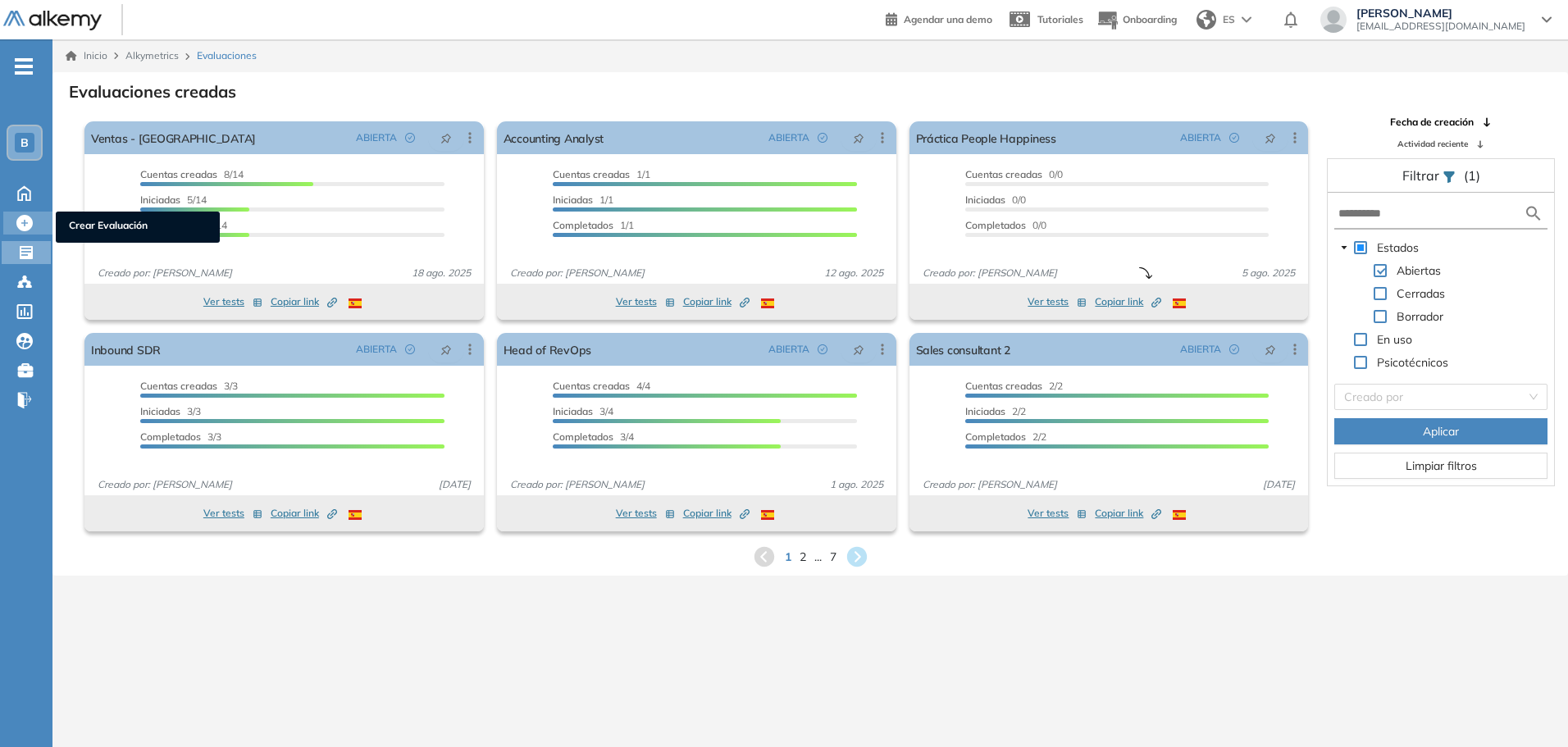
click at [22, 213] on div at bounding box center [26, 221] width 20 height 20
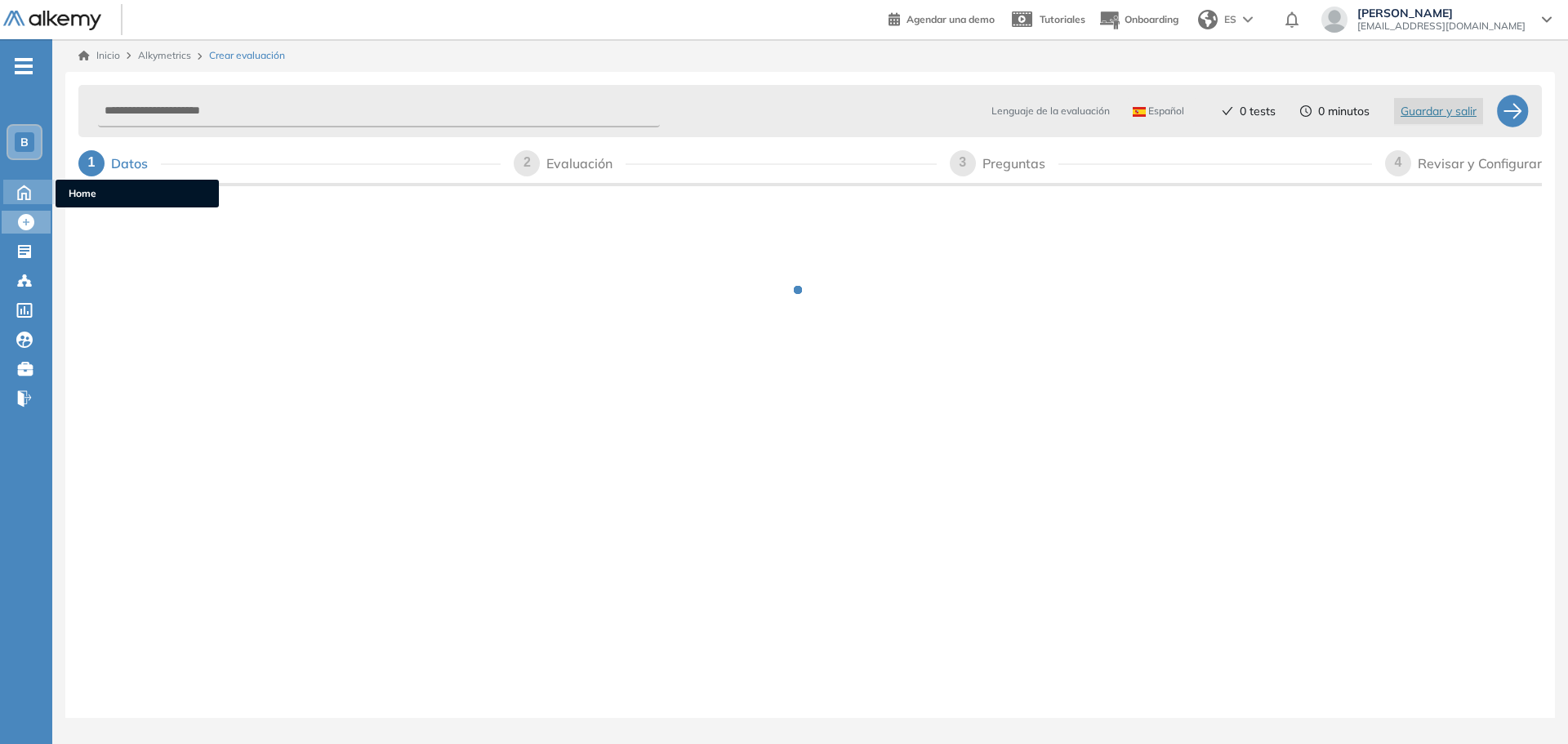
click at [22, 197] on icon at bounding box center [24, 193] width 13 height 14
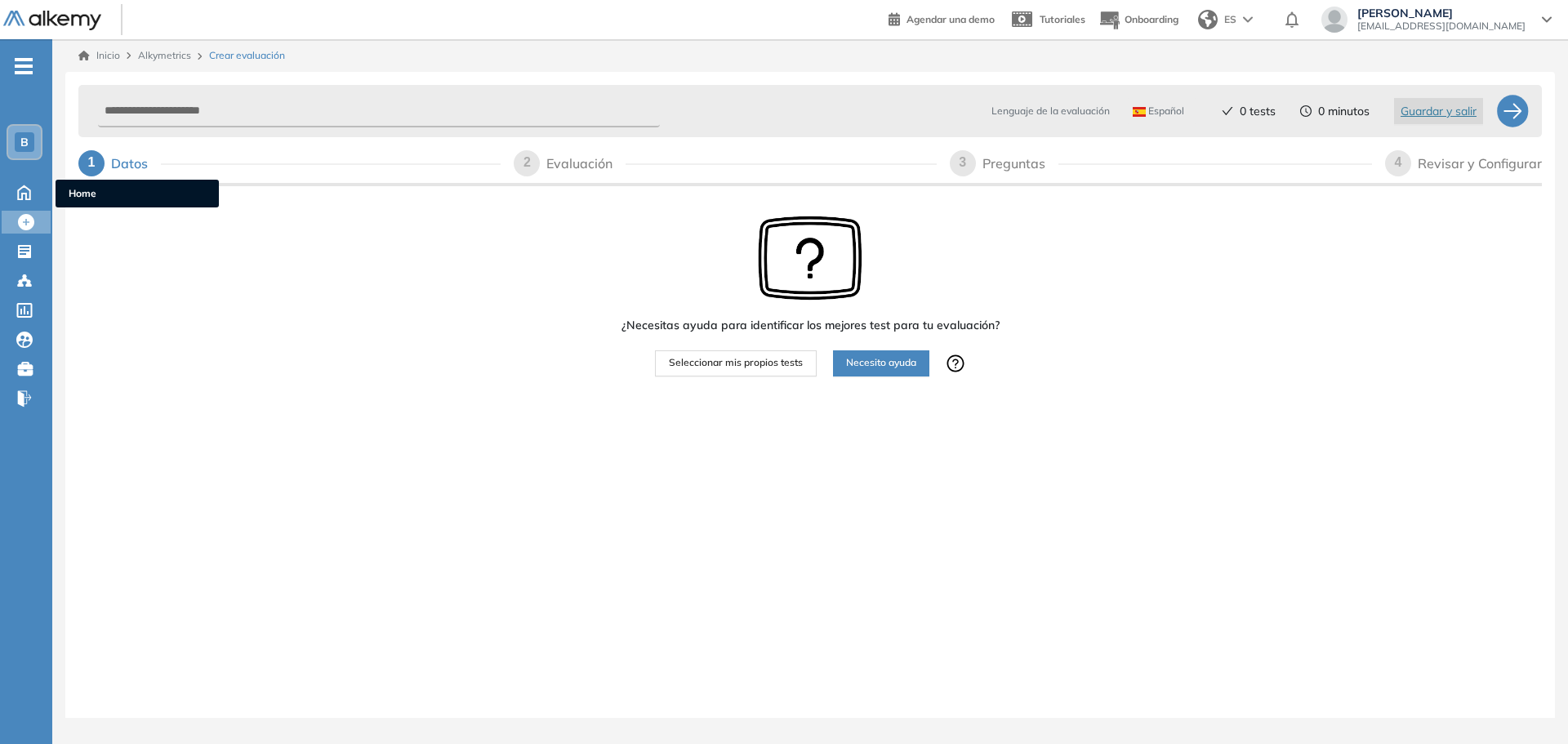
click at [17, 188] on icon at bounding box center [24, 191] width 29 height 20
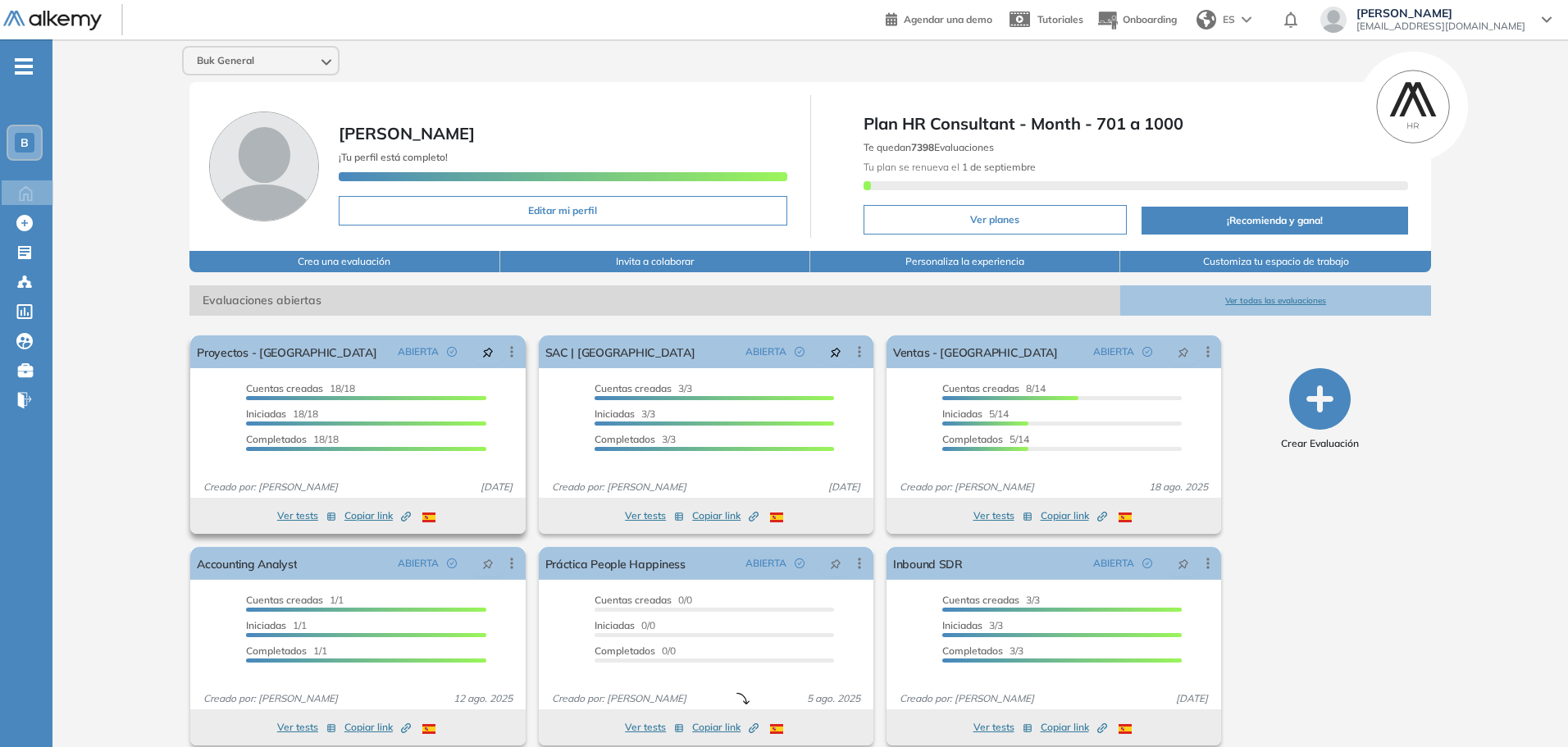
click at [380, 519] on span "Copiar link Created by potrace 1.16, written by Peter Selinger 2001-2019" at bounding box center [377, 516] width 66 height 14
